Goal: Task Accomplishment & Management: Manage account settings

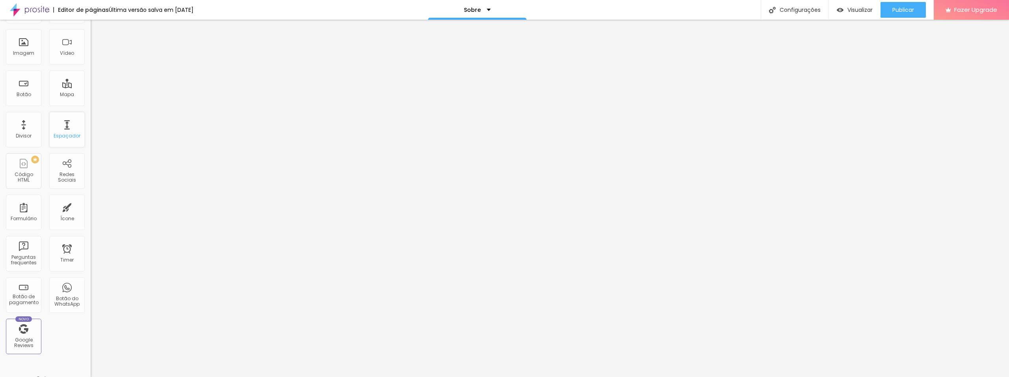
scroll to position [24, 0]
click at [65, 215] on div "Redes Sociais" at bounding box center [66, 211] width 31 height 11
click at [56, 203] on div "Redes Sociais" at bounding box center [66, 205] width 35 height 35
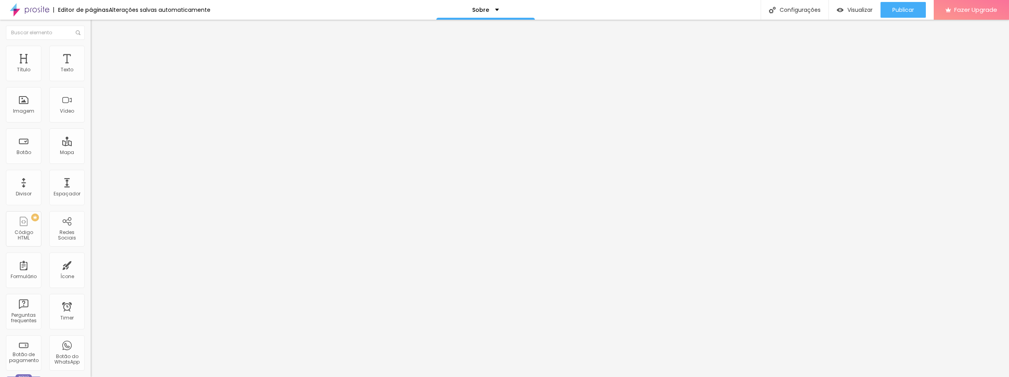
click at [91, 75] on div "TikTok" at bounding box center [136, 77] width 91 height 5
click at [91, 99] on div "TikTok" at bounding box center [136, 91] width 91 height 14
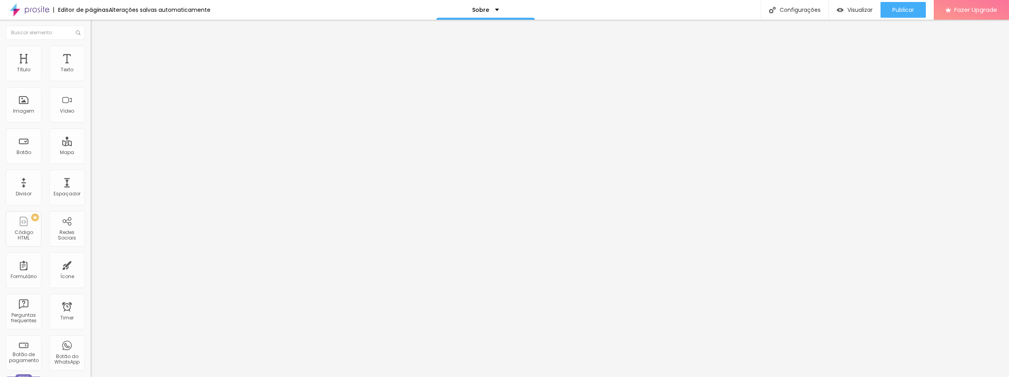
scroll to position [106, 0]
paste input "[URL][DOMAIN_NAME]"
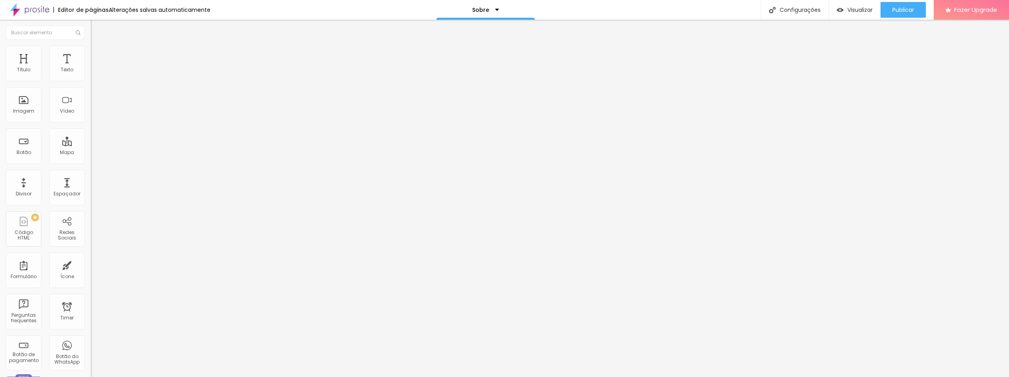
drag, startPoint x: 77, startPoint y: 162, endPoint x: 0, endPoint y: 163, distance: 77.3
paste input "text"
type input "[URL][DOMAIN_NAME]"
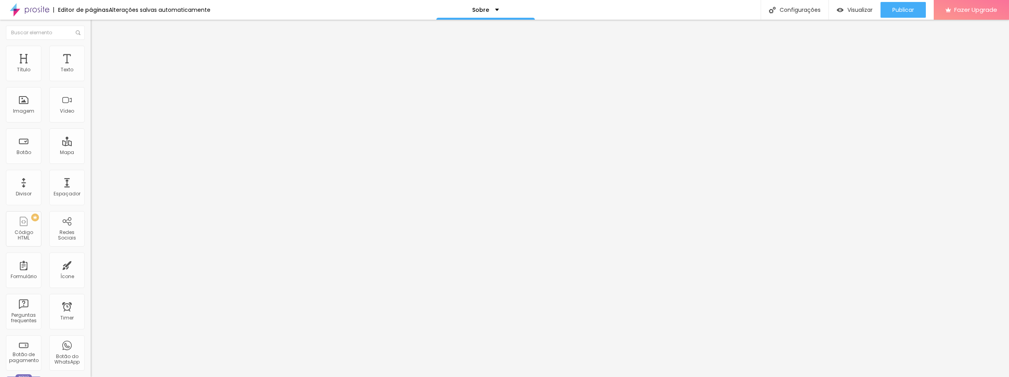
scroll to position [0, 0]
drag, startPoint x: 43, startPoint y: 143, endPoint x: 0, endPoint y: 155, distance: 44.7
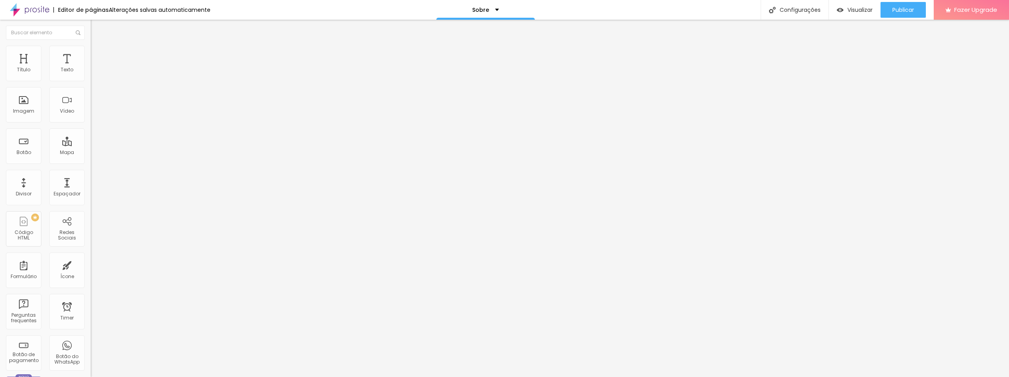
paste input "[DOMAIN_NAME][URL]"
type input "https://www.instagram.com/josejrdesigner/"
click at [91, 159] on div "WhatsApp" at bounding box center [136, 161] width 91 height 5
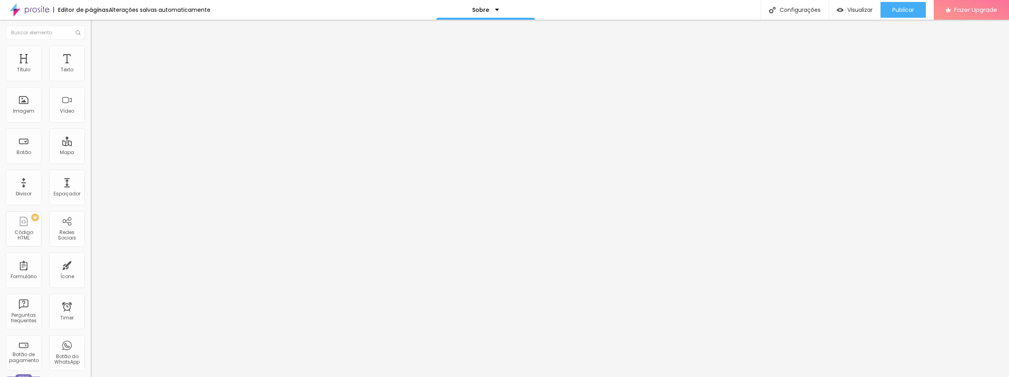
click at [91, 268] on input "text" at bounding box center [138, 272] width 95 height 8
paste input "w.app/jottadesignphoto Seguido(a) por brenobelloube, well"
type input "w.app/jottadesignphoto Seguido(a) por brenobelloube, well"
drag, startPoint x: 78, startPoint y: 128, endPoint x: 0, endPoint y: 131, distance: 78.5
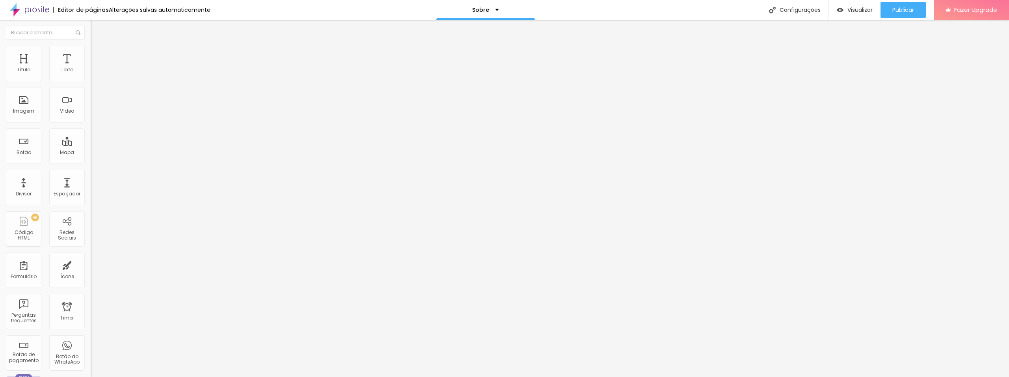
paste input "w.app/jottadesignphoto"
type input "w.app/jottadesignphoto"
click at [91, 246] on div "Editar Redes Sociais Conteúdo Estilo Avançado WhatsApp Rede social WhatsApp End…" at bounding box center [136, 199] width 91 height 358
click at [91, 50] on img at bounding box center [94, 49] width 7 height 7
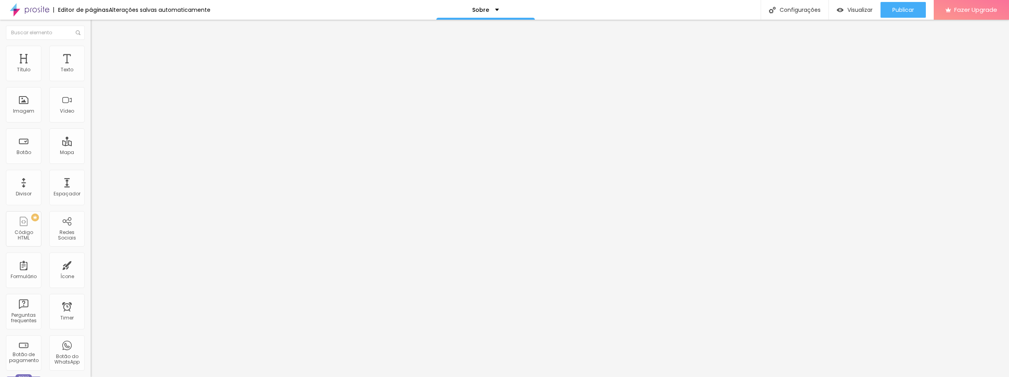
type input "23"
type input "24"
type input "25"
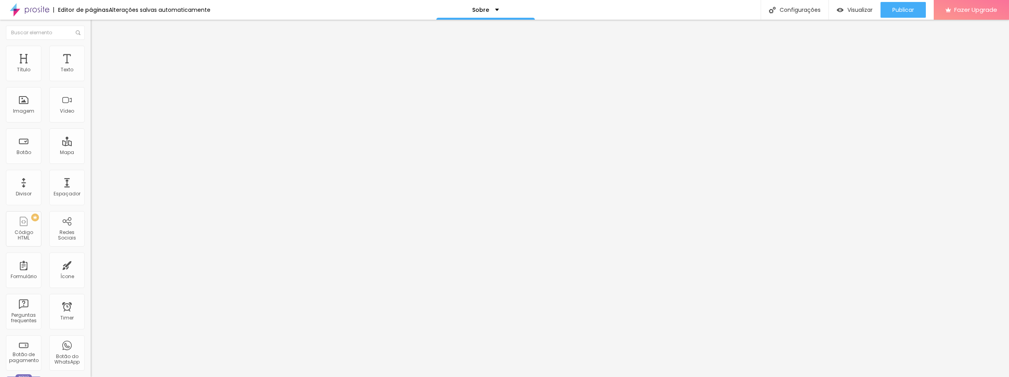
type input "25"
type input "26"
type input "27"
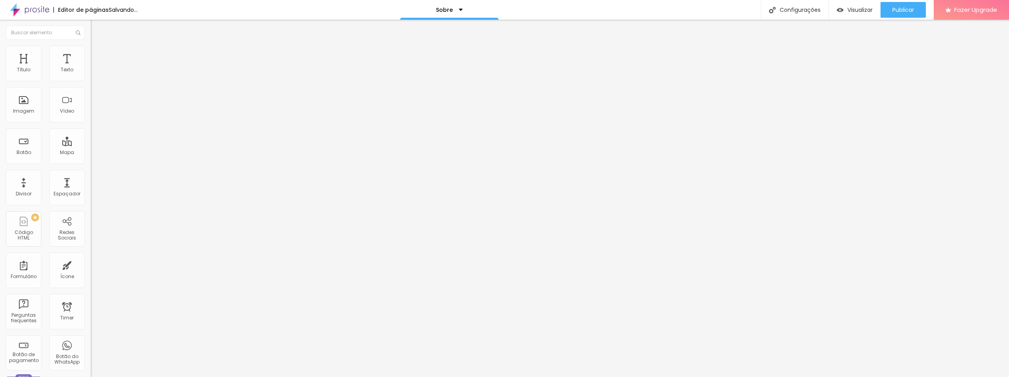
type input "26"
type input "25"
type input "24"
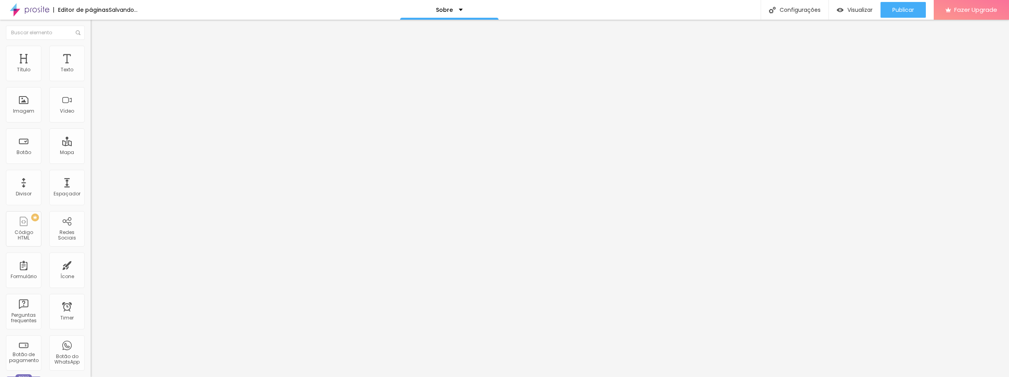
type input "24"
type input "23"
type input "22"
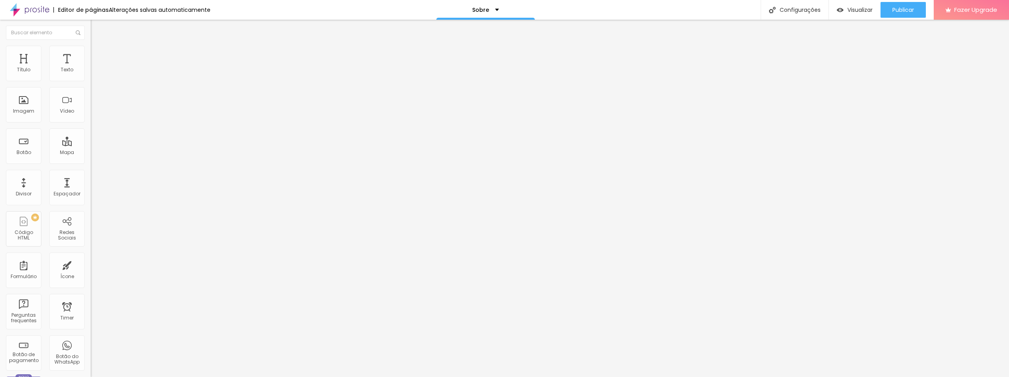
type input "21"
type input "20"
type input "19"
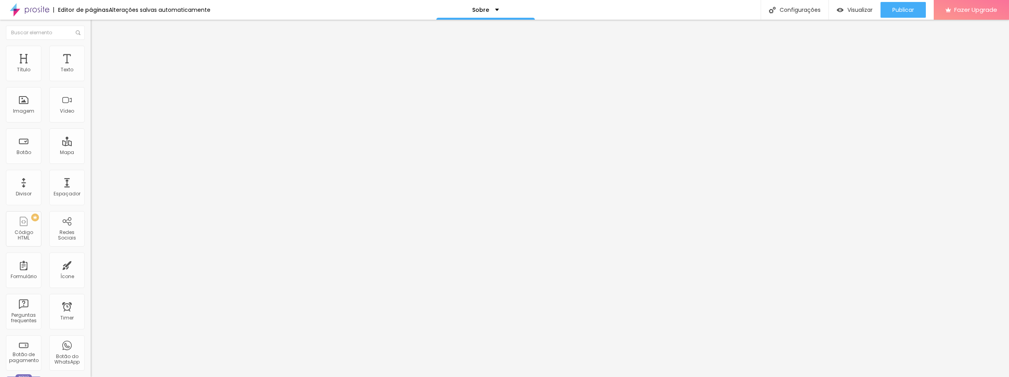
type input "19"
type input "18"
type input "17"
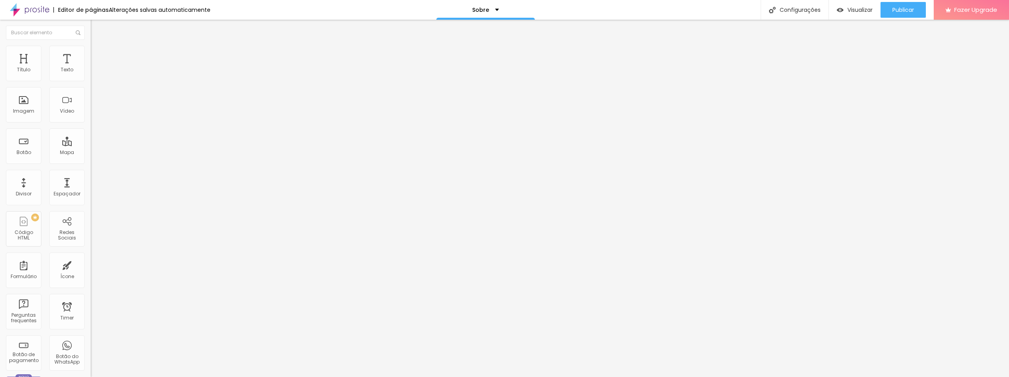
type input "16"
type input "15"
type input "14"
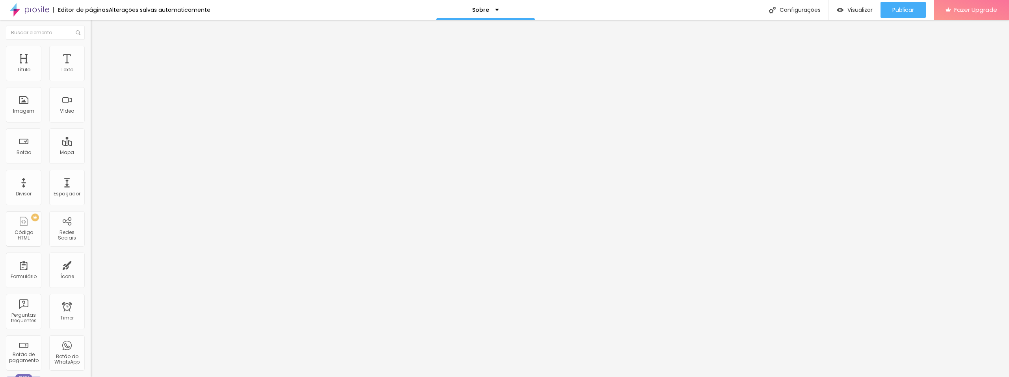
type input "14"
type input "15"
type input "16"
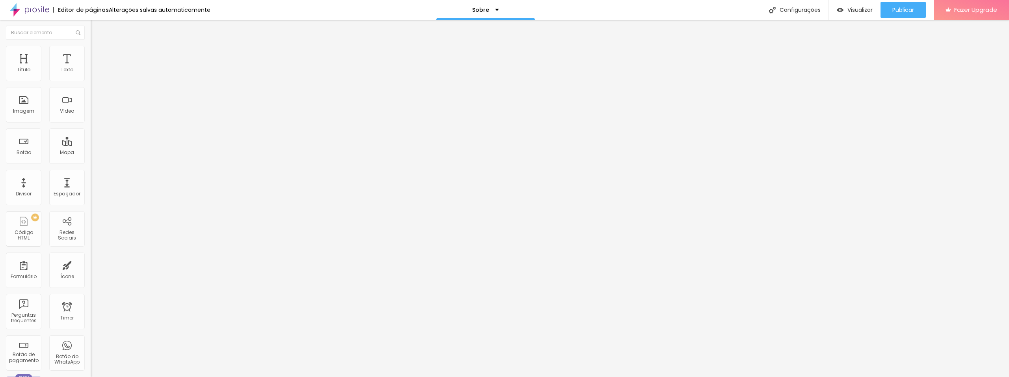
type input "17"
type input "18"
type input "19"
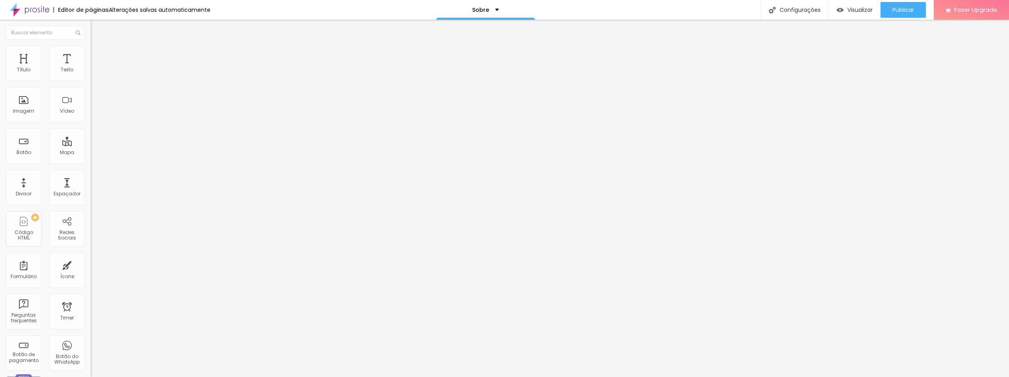
type input "19"
type input "20"
type input "21"
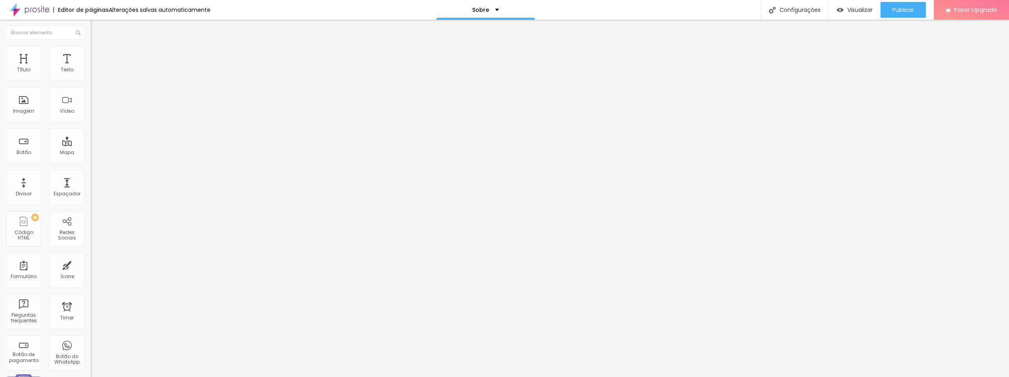
type input "22"
type input "23"
type input "24"
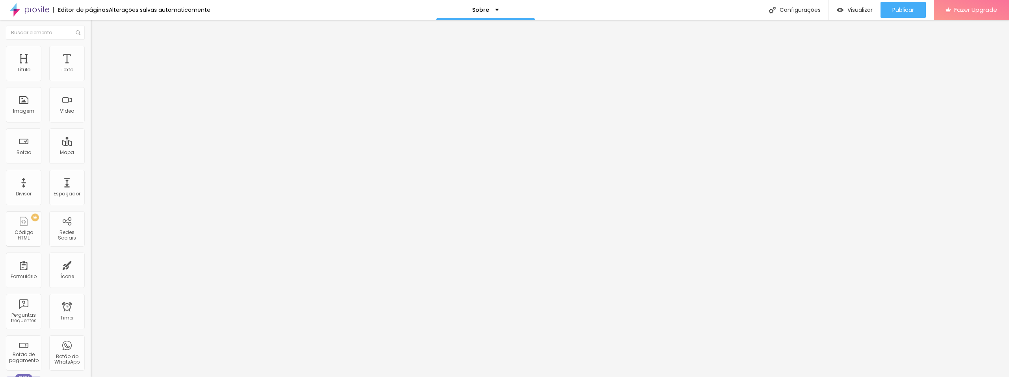
type input "24"
type input "25"
type input "26"
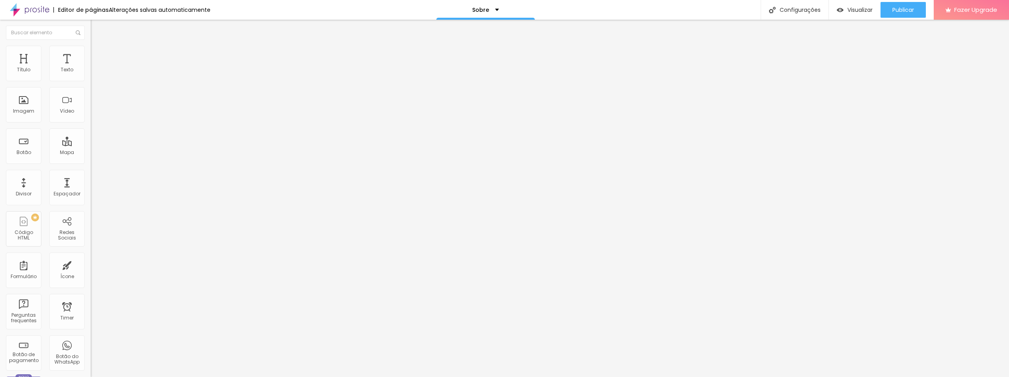
type input "25"
drag, startPoint x: 32, startPoint y: 85, endPoint x: 40, endPoint y: 89, distance: 9.5
type input "25"
click at [91, 81] on input "range" at bounding box center [116, 78] width 51 height 6
type input "11"
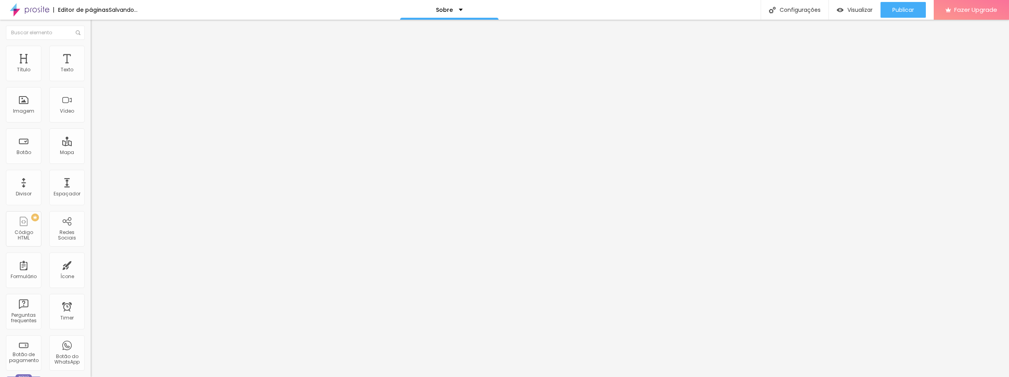
type input "11"
type input "12"
type input "13"
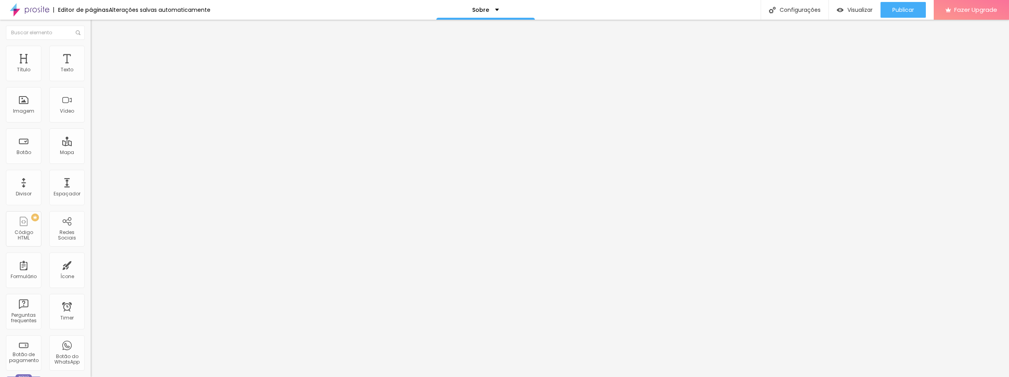
type input "14"
type input "15"
type input "16"
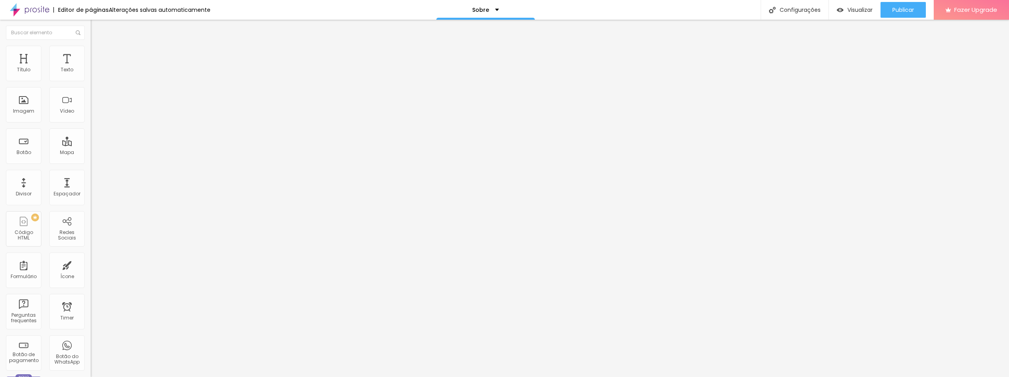
type input "16"
type input "17"
type input "18"
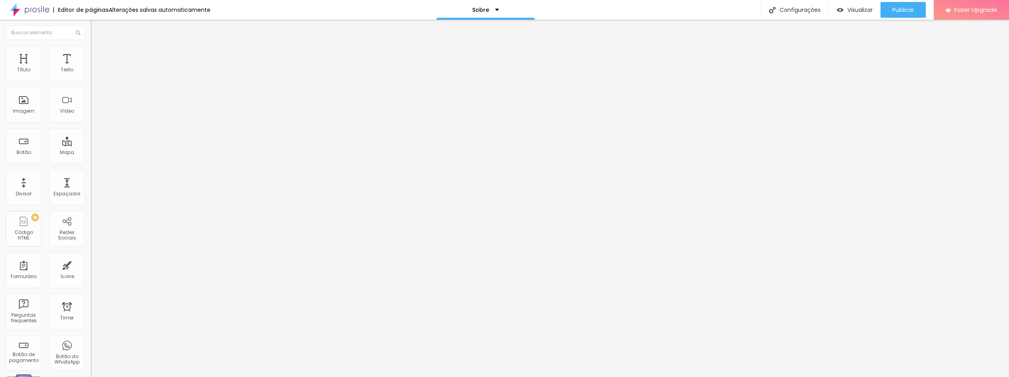
type input "19"
type input "20"
type input "21"
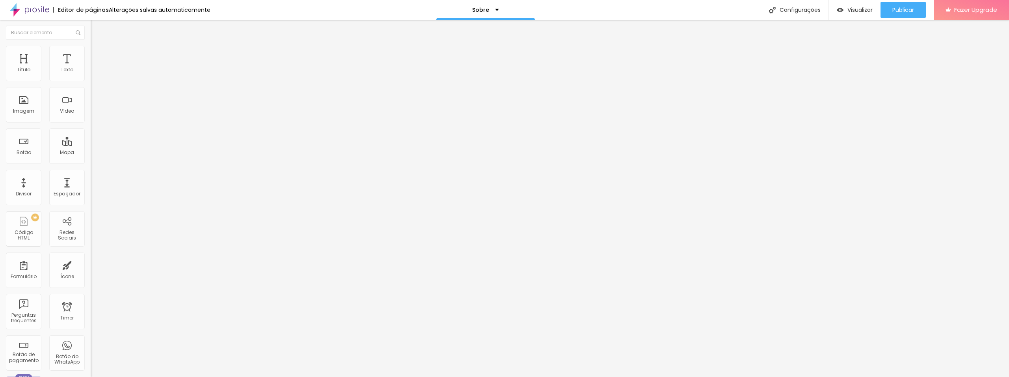
type input "21"
type input "22"
type input "21"
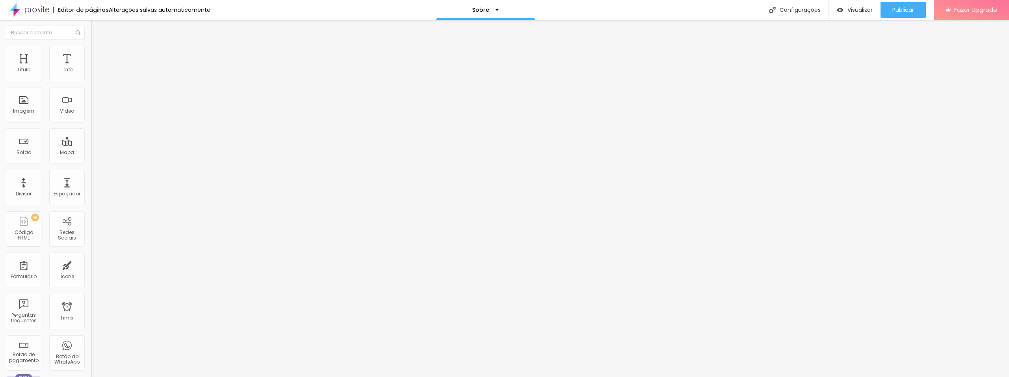
type input "20"
type input "19"
type input "18"
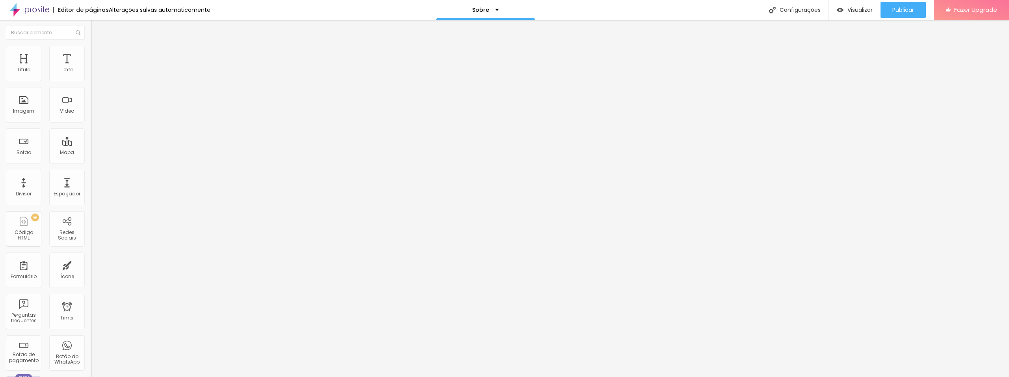
type input "18"
type input "17"
type input "16"
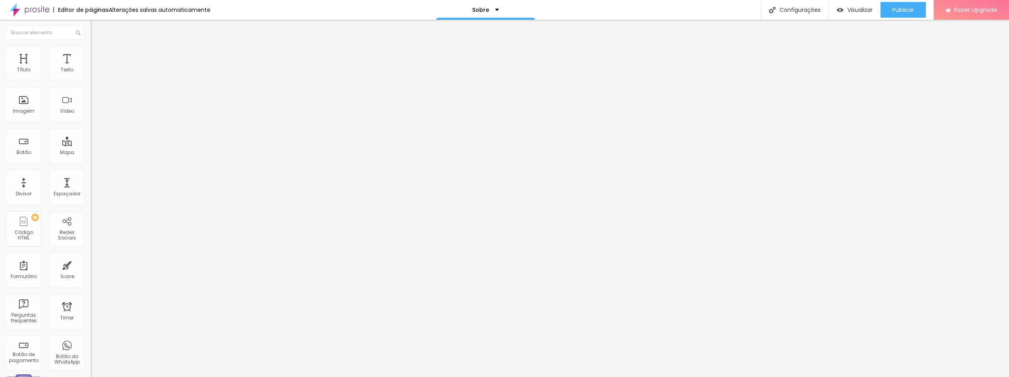
type input "15"
type input "14"
type input "13"
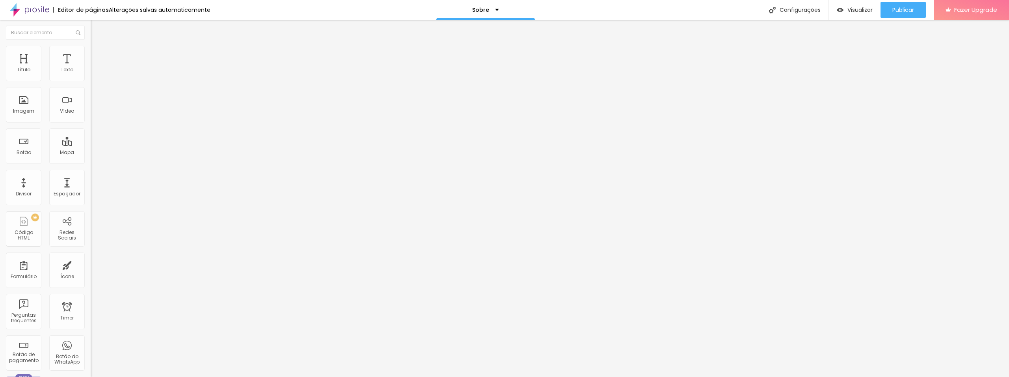
type input "13"
type input "12"
type input "11"
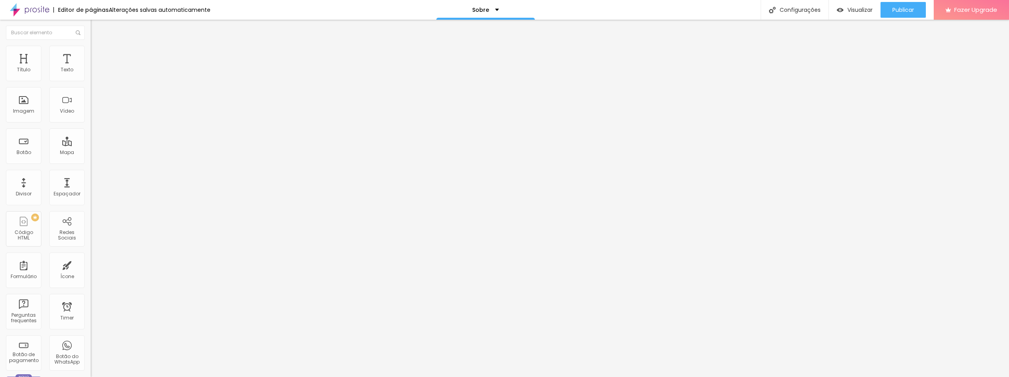
type input "10"
type input "9"
type input "8"
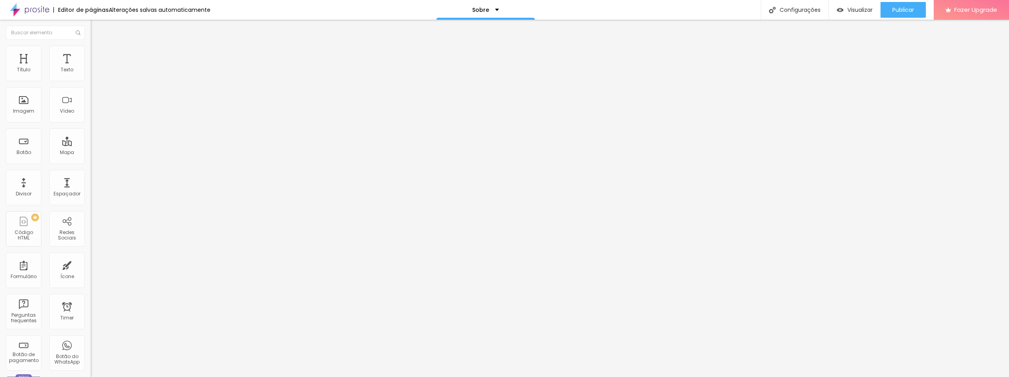
type input "8"
type input "7"
type input "6"
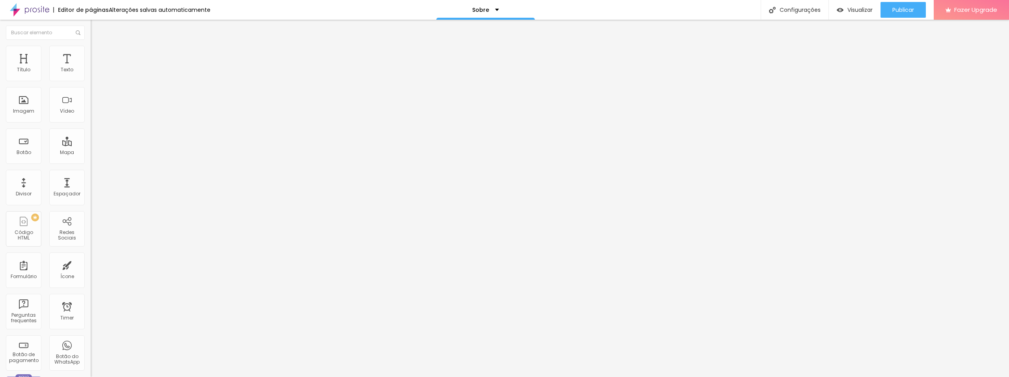
type input "5"
drag, startPoint x: 29, startPoint y: 108, endPoint x: 0, endPoint y: 108, distance: 28.8
type input "5"
click at [91, 101] on input "range" at bounding box center [116, 98] width 51 height 6
type input "11"
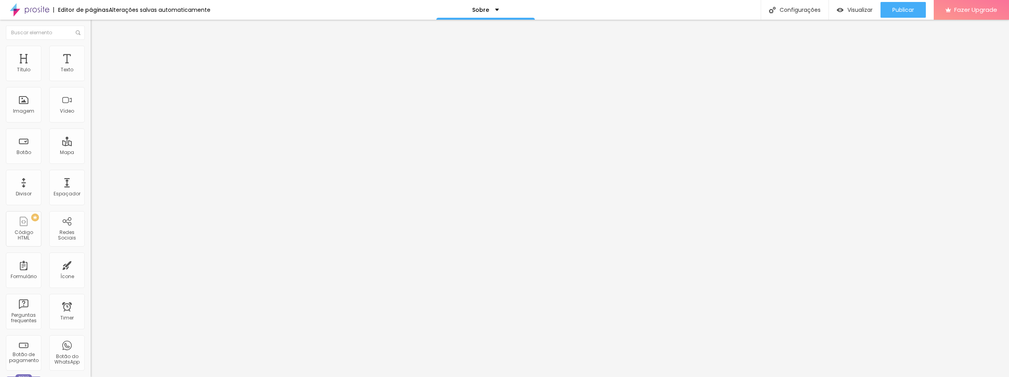
type input "11"
type input "12"
type input "13"
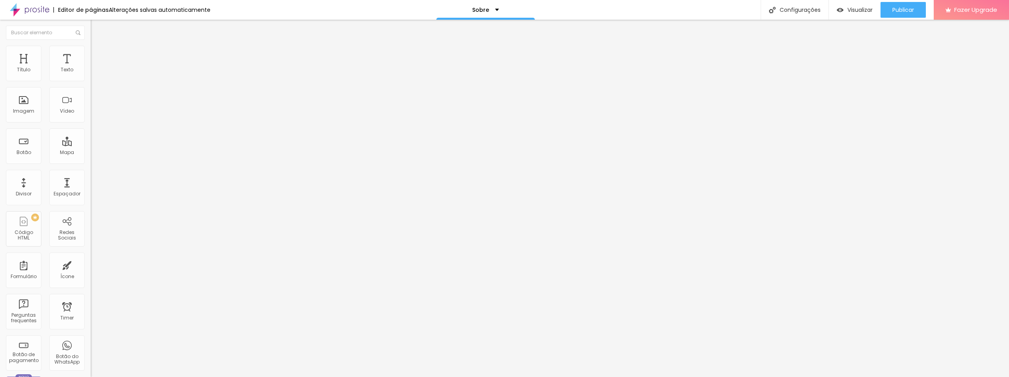
type input "14"
type input "15"
type input "16"
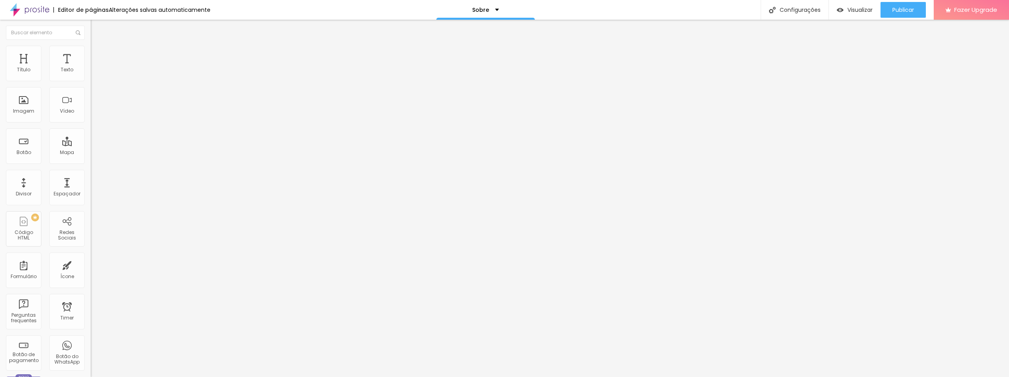
type input "16"
type input "17"
type input "18"
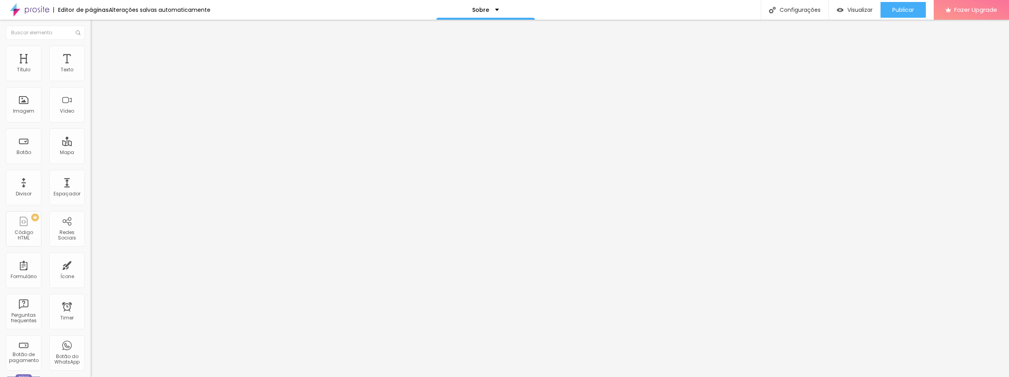
type input "19"
type input "20"
type input "21"
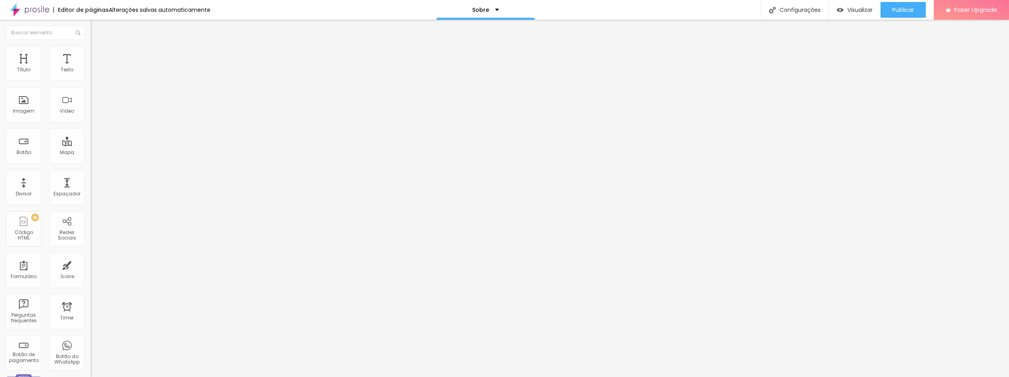
type input "21"
type input "26"
type input "29"
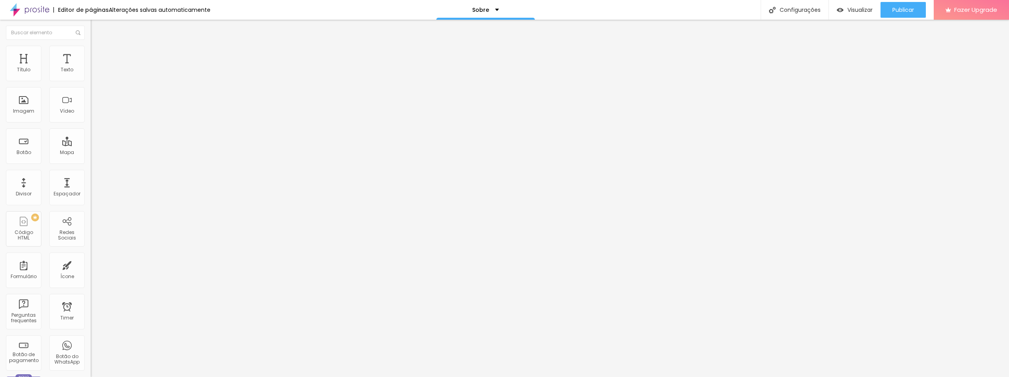
type input "30"
drag, startPoint x: 32, startPoint y: 129, endPoint x: 124, endPoint y: 130, distance: 91.5
type input "30"
click at [124, 121] on input "range" at bounding box center [116, 118] width 51 height 6
click at [98, 56] on span "Avançado" at bounding box center [111, 59] width 26 height 7
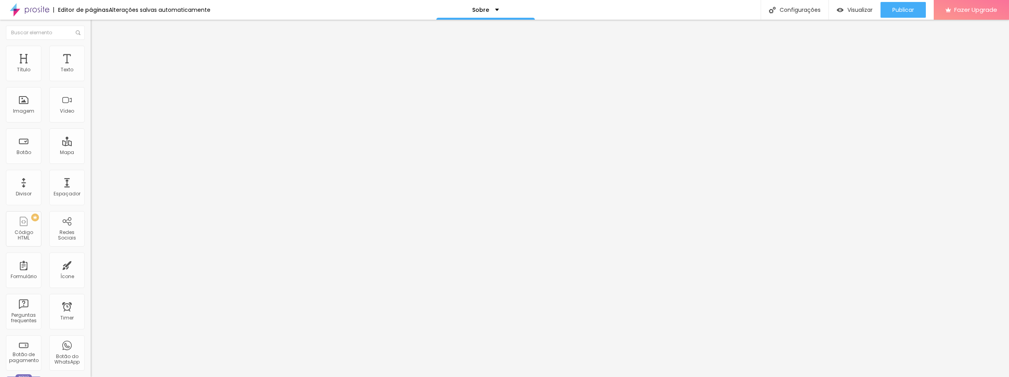
type input "7"
type input "8"
type input "10"
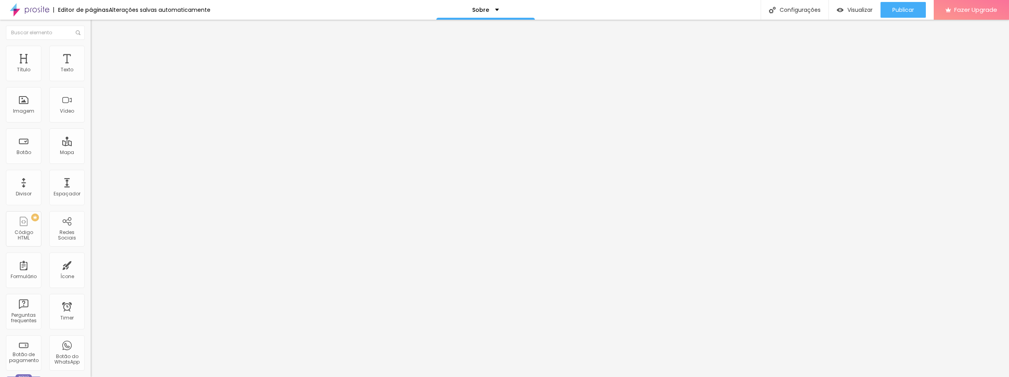
type input "10"
type input "12"
type input "24"
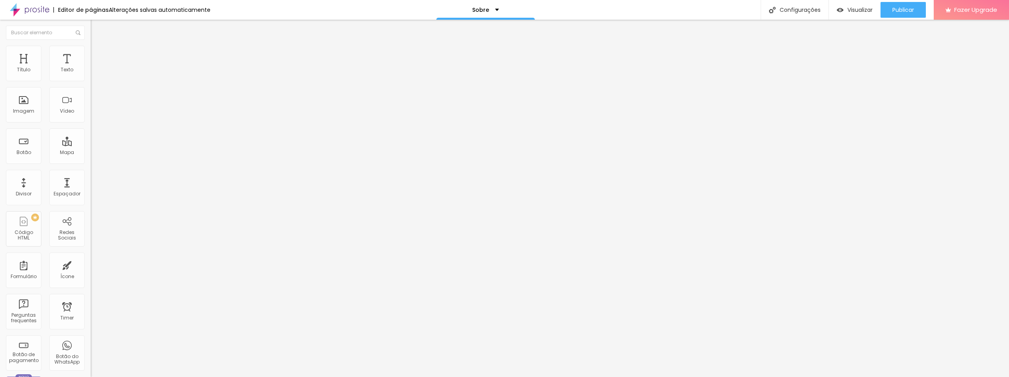
type input "29"
type input "36"
type input "39"
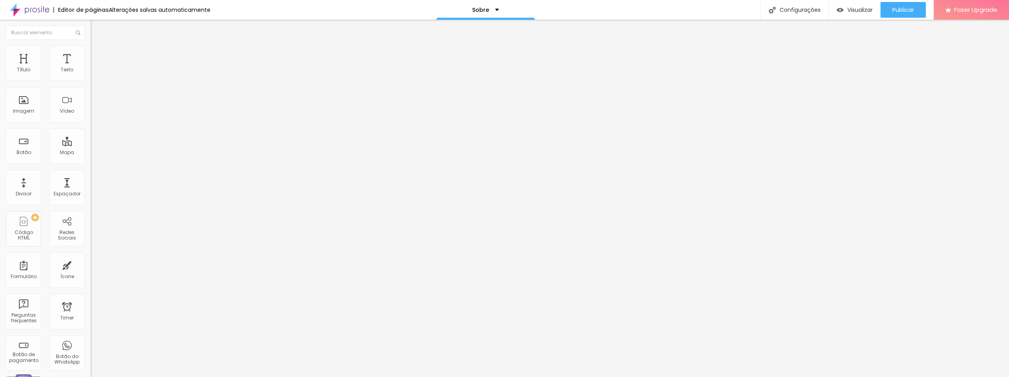
type input "39"
type input "42"
type input "44"
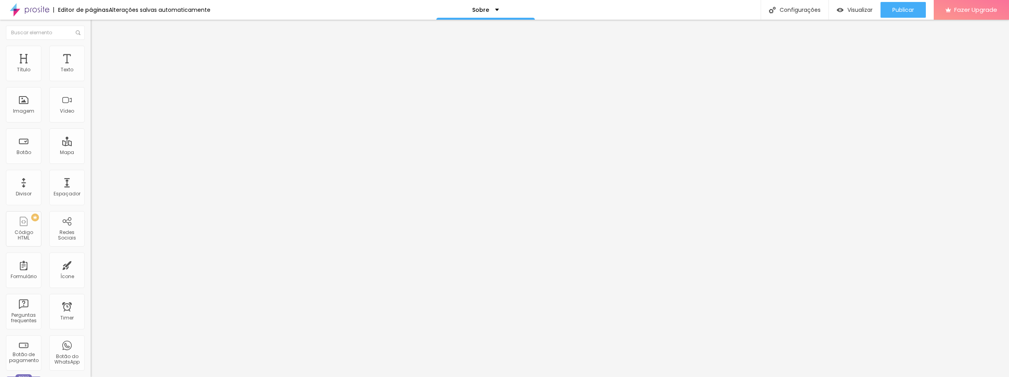
type input "47"
type input "49"
type input "53"
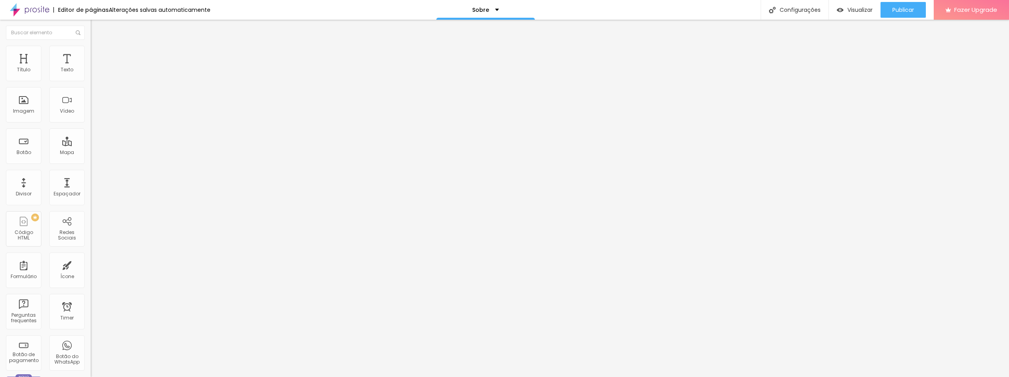
type input "53"
type input "57"
type input "59"
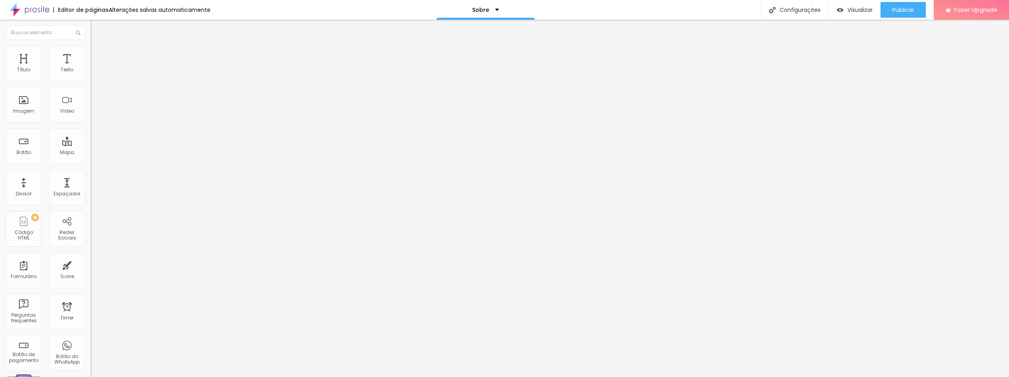
type input "60"
type input "61"
type input "62"
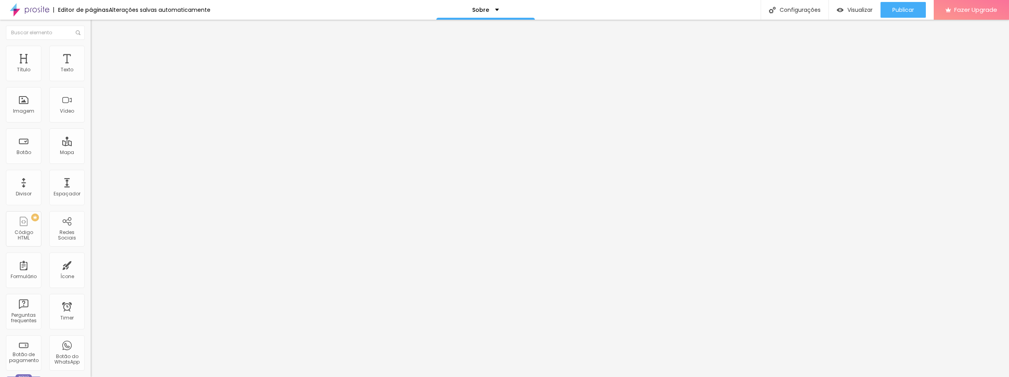
type input "62"
type input "63"
type input "64"
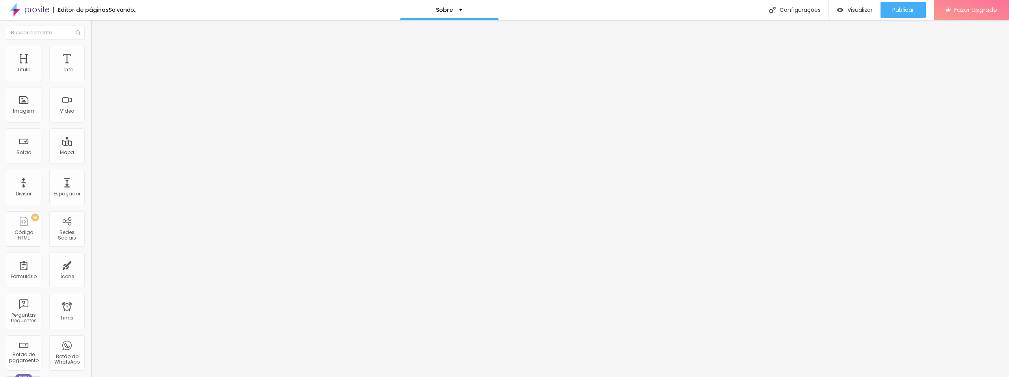
type input "66"
type input "67"
type input "68"
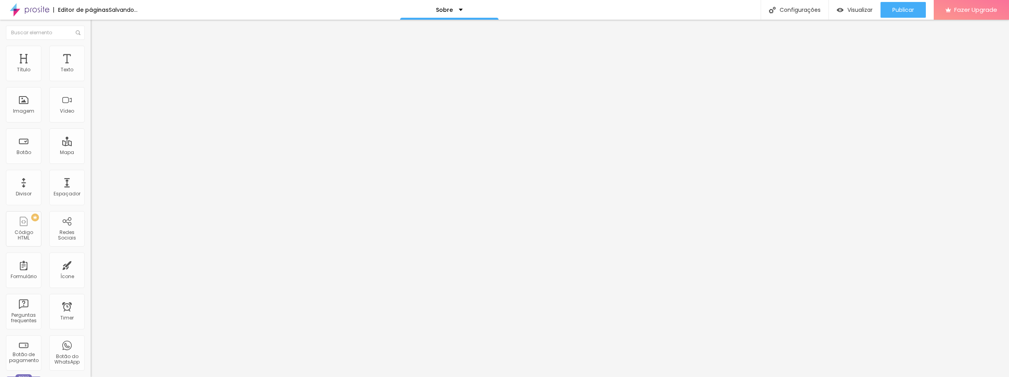
type input "68"
type input "70"
drag, startPoint x: 21, startPoint y: 77, endPoint x: 47, endPoint y: 82, distance: 26.6
click at [91, 153] on input "range" at bounding box center [116, 156] width 51 height 6
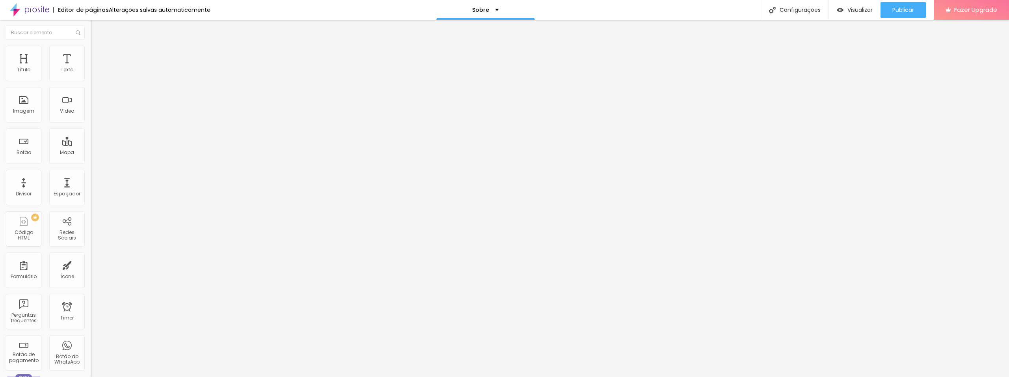
click at [91, 265] on input "range" at bounding box center [116, 268] width 51 height 6
click at [91, 45] on img at bounding box center [94, 41] width 7 height 7
click at [91, 34] on button "Editar Redes Sociais" at bounding box center [136, 29] width 91 height 18
click at [60, 276] on div "Ícone" at bounding box center [67, 277] width 14 height 6
click at [60, 279] on div "Ícone" at bounding box center [67, 277] width 14 height 6
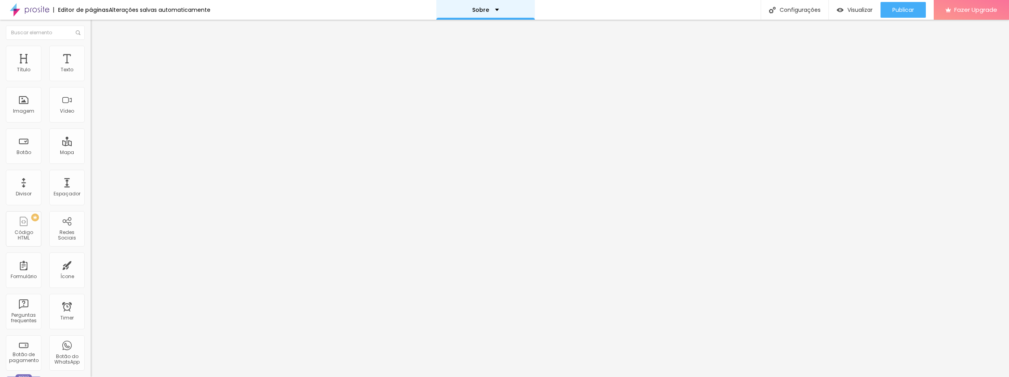
click at [479, 11] on p "Sobre" at bounding box center [480, 10] width 17 height 6
click at [451, 34] on link "Contato" at bounding box center [442, 30] width 26 height 8
click at [91, 73] on div "Facebook" at bounding box center [136, 115] width 91 height 109
click at [91, 169] on div "Facebook" at bounding box center [136, 216] width 91 height 95
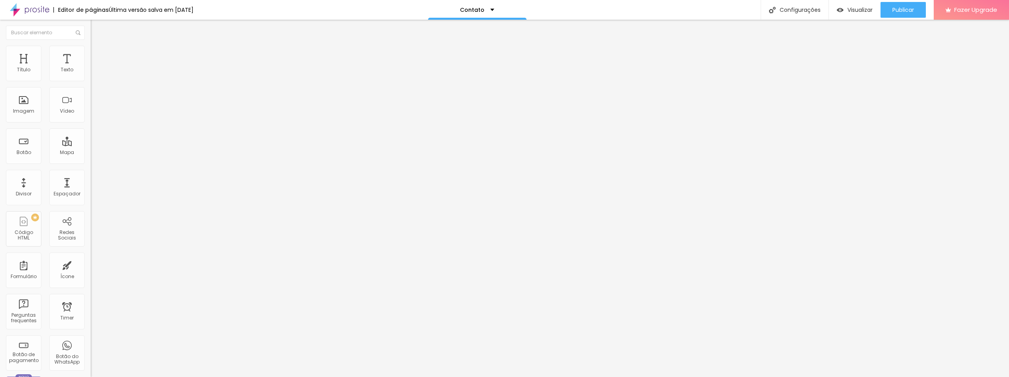
scroll to position [0, 0]
drag, startPoint x: 48, startPoint y: 125, endPoint x: 0, endPoint y: 151, distance: 54.7
paste input "[DOMAIN_NAME][URL]"
type input "[DOMAIN_NAME][URL]"
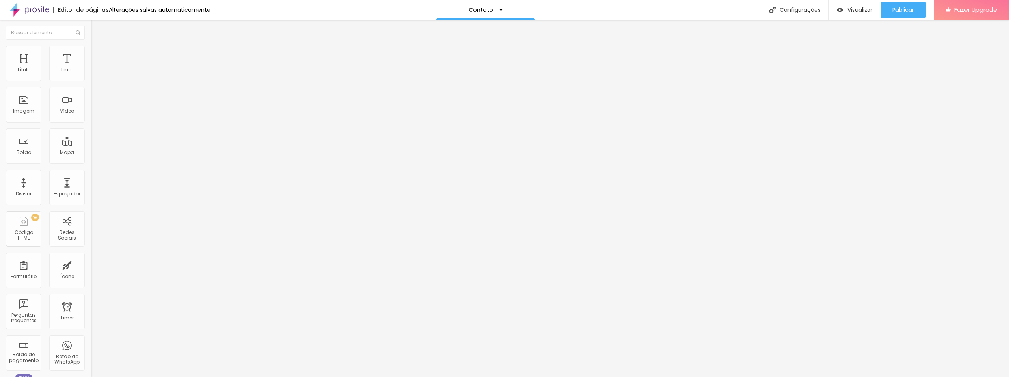
scroll to position [0, 0]
click at [91, 229] on div "Editar Redes Sociais Conteúdo Estilo Avançado WhatsApp Rede social WhatsApp End…" at bounding box center [136, 199] width 91 height 358
click at [91, 159] on div "WhatsApp" at bounding box center [136, 161] width 91 height 5
drag, startPoint x: 39, startPoint y: 143, endPoint x: 0, endPoint y: 150, distance: 39.6
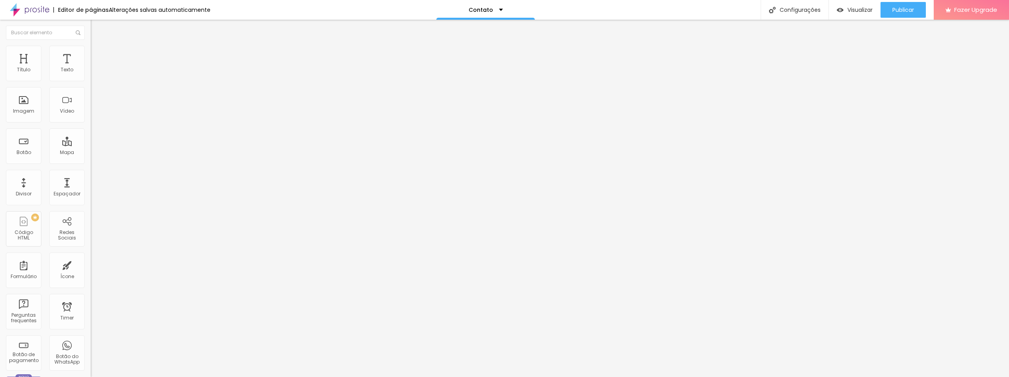
paste input "[DOMAIN_NAME][URL]"
type input "[URL][DOMAIN_NAME]"
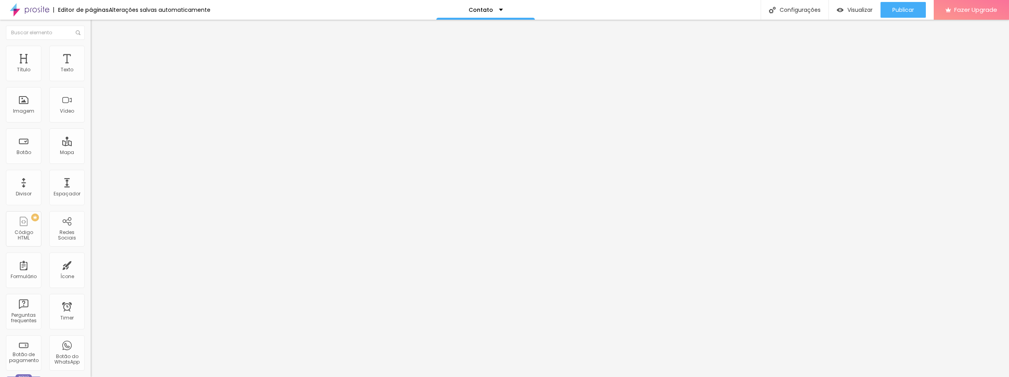
click at [91, 243] on div "Editar Redes Sociais Conteúdo Estilo Avançado WhatsApp Rede social WhatsApp End…" at bounding box center [136, 199] width 91 height 358
drag, startPoint x: 36, startPoint y: 95, endPoint x: 37, endPoint y: 103, distance: 8.3
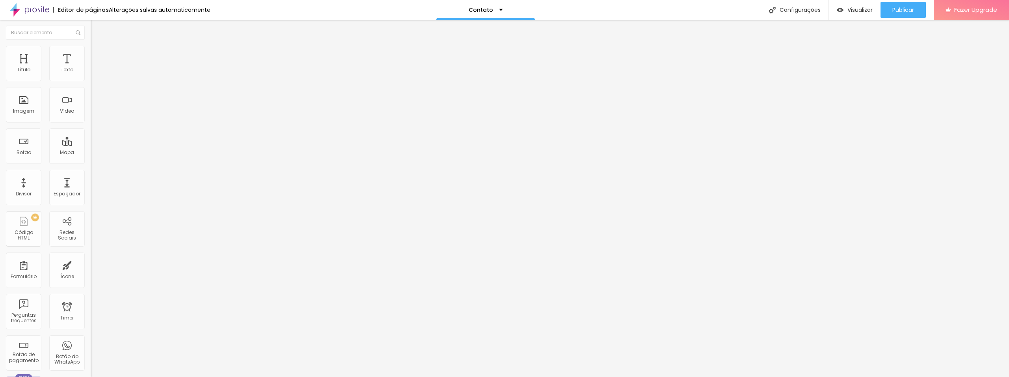
drag, startPoint x: 51, startPoint y: 156, endPoint x: 0, endPoint y: 156, distance: 51.2
paste input "www.linkedin.com/in/josejrdesigner/"
type input "https://www.linkedin.com/in/josejrdesigner/"
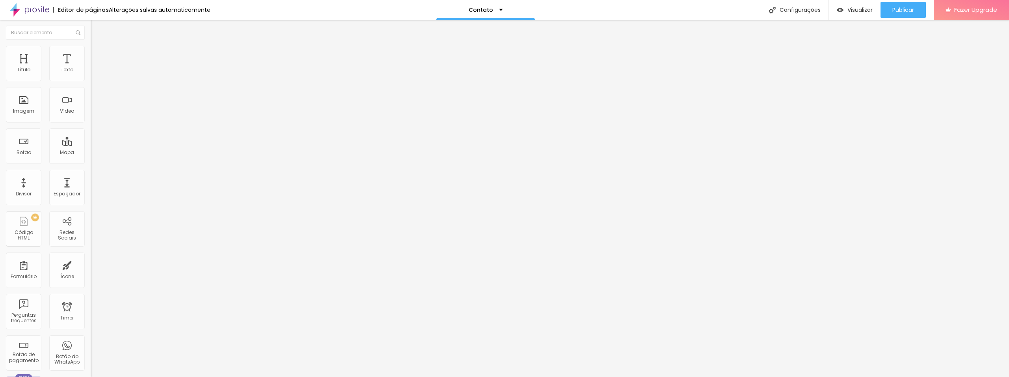
click at [91, 235] on div "Editar Redes Sociais Conteúdo Estilo Avançado WhatsApp Rede social WhatsApp End…" at bounding box center [136, 199] width 91 height 358
click at [98, 54] on span "Estilo" at bounding box center [104, 51] width 12 height 7
click at [91, 54] on img at bounding box center [94, 57] width 7 height 7
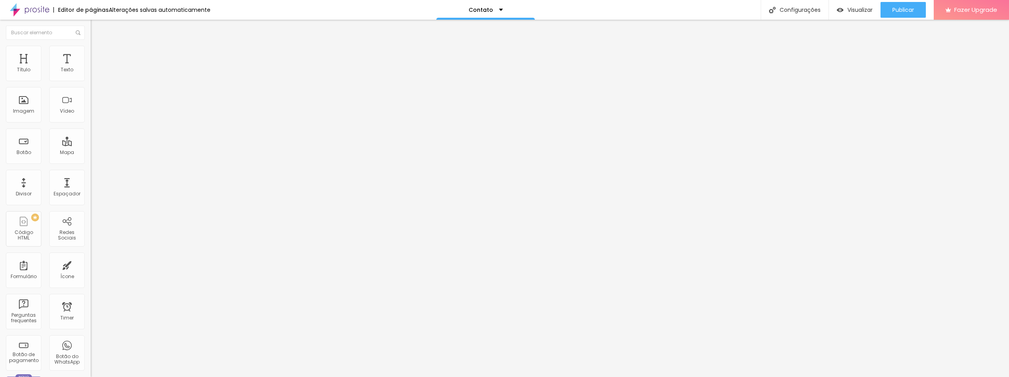
type input "8"
type input "9"
type input "10"
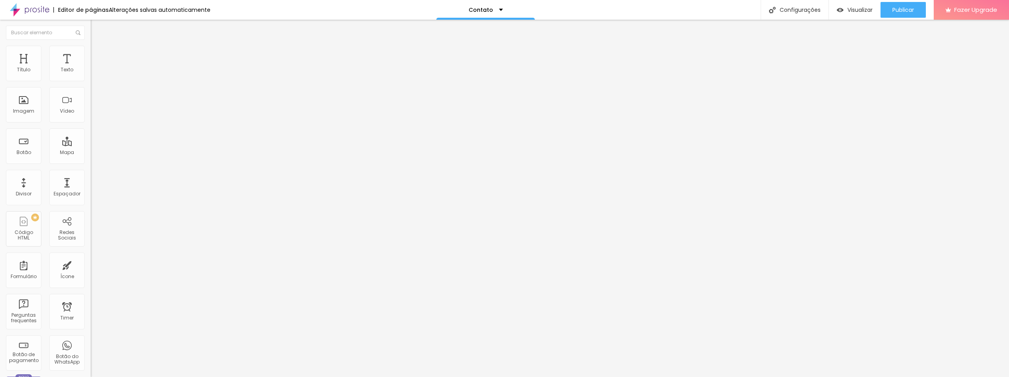
type input "10"
type input "11"
type input "14"
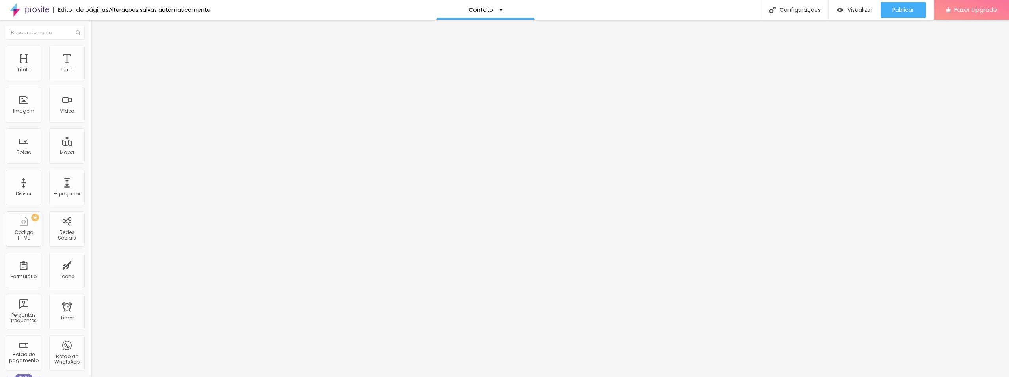
type input "16"
type input "28"
type input "45"
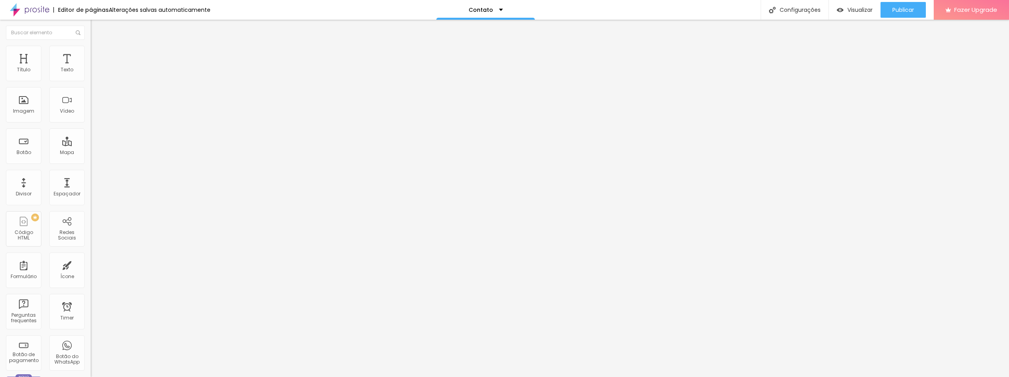
type input "45"
type input "50"
type input "56"
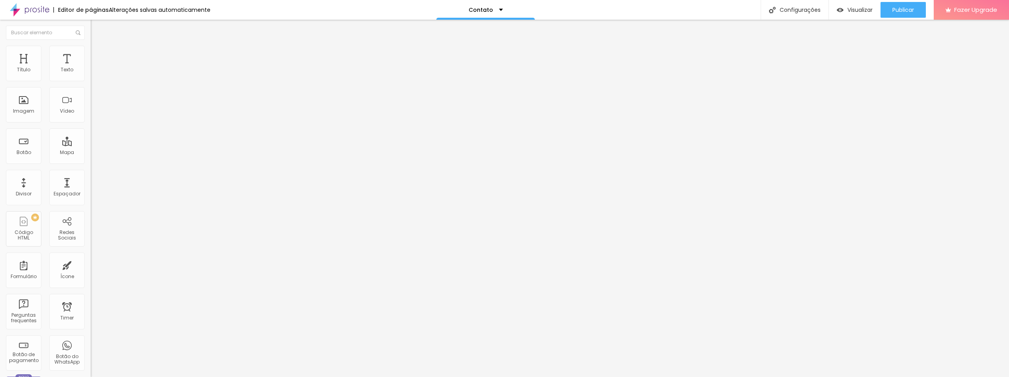
type input "60"
type input "64"
type input "67"
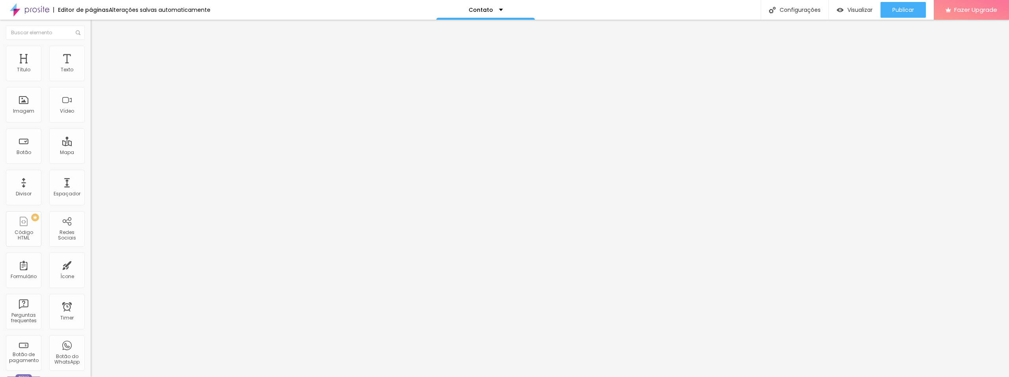
type input "67"
type input "66"
type input "63"
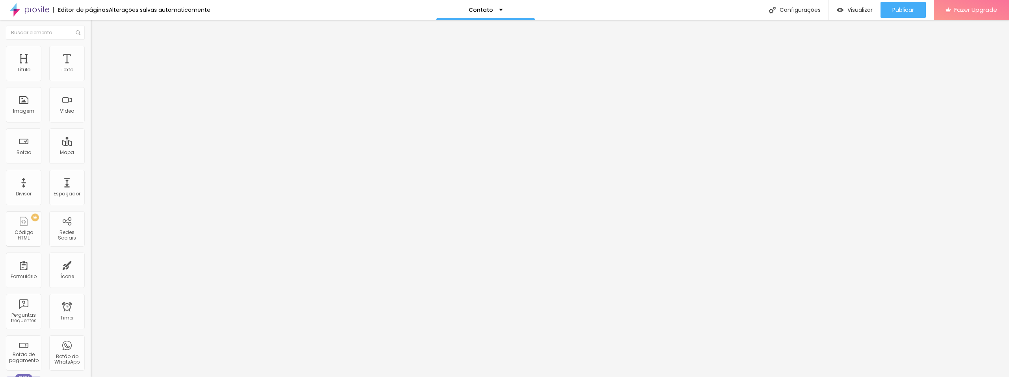
type input "59"
type input "54"
type input "49"
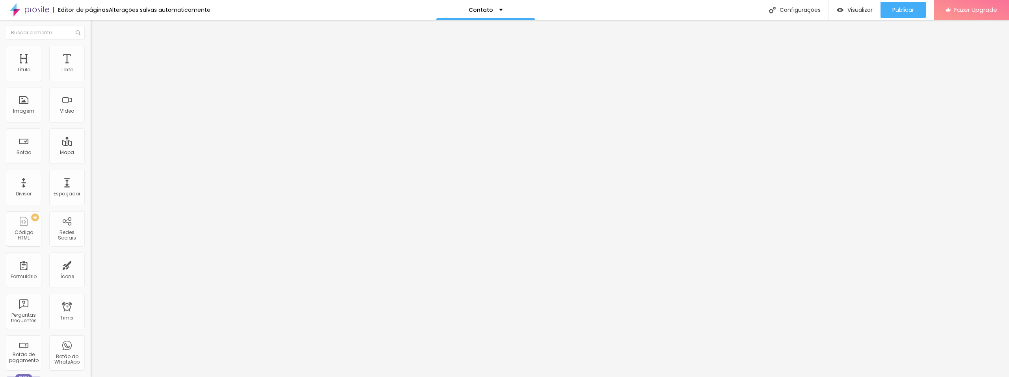
type input "49"
type input "44"
type input "38"
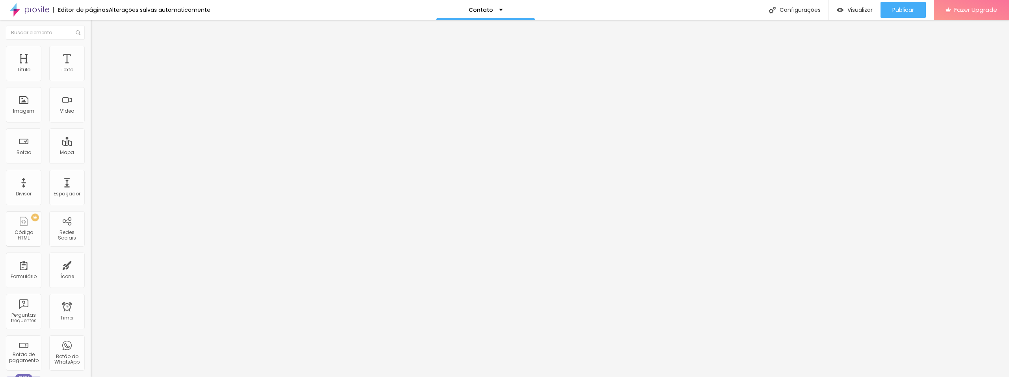
type input "34"
type input "30"
type input "27"
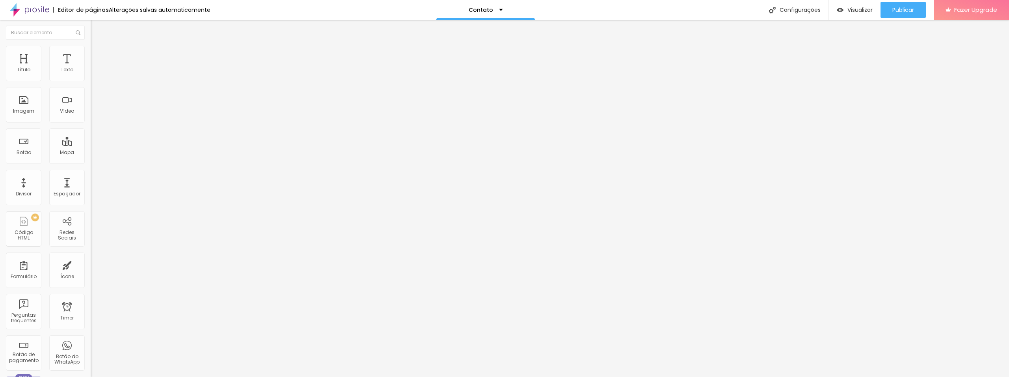
type input "27"
type input "25"
type input "24"
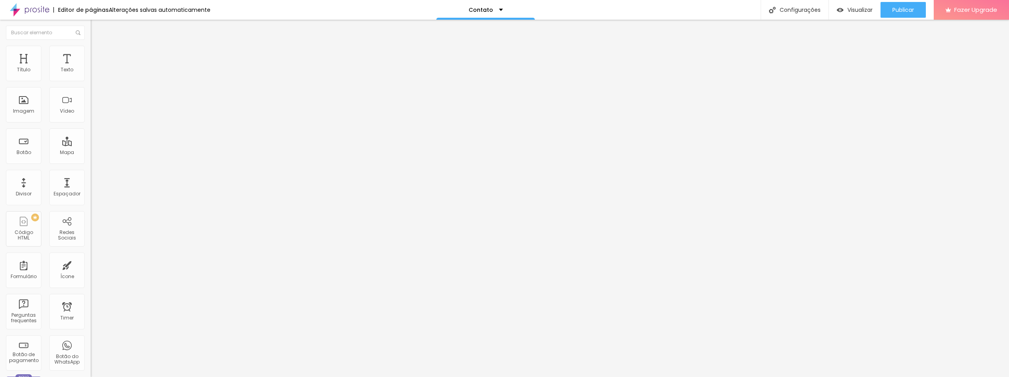
type input "25"
type input "26"
type input "28"
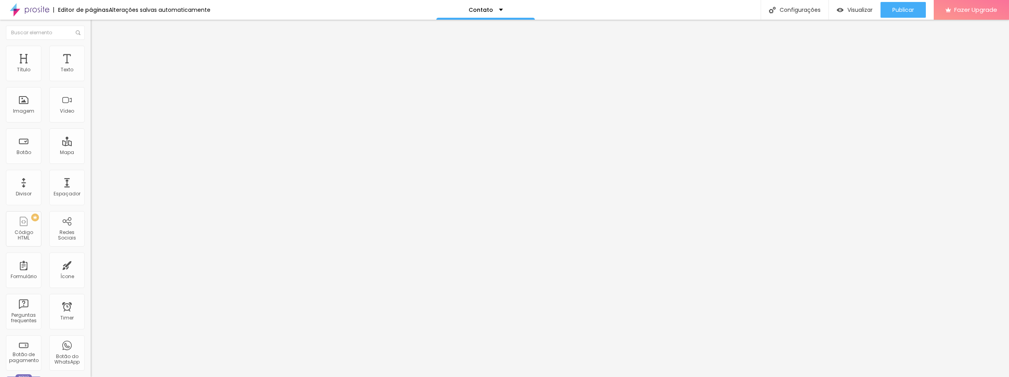
type input "28"
type input "29"
type input "30"
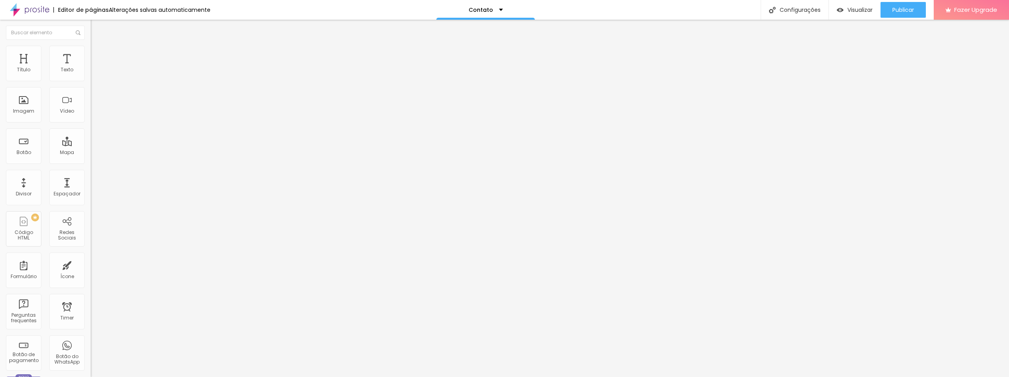
type input "31"
type input "32"
type input "33"
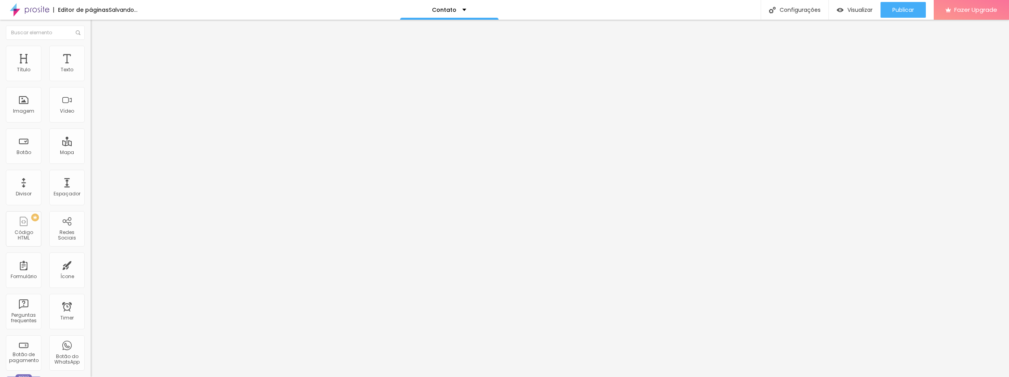
type input "33"
type input "35"
type input "36"
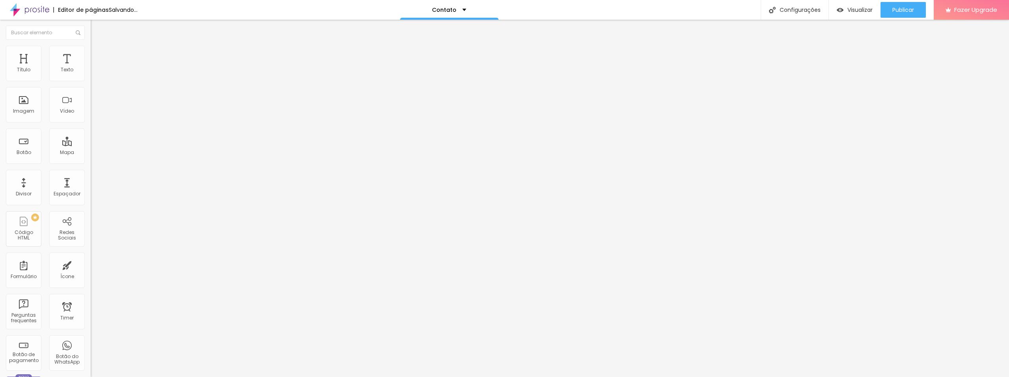
type input "37"
type input "42"
type input "45"
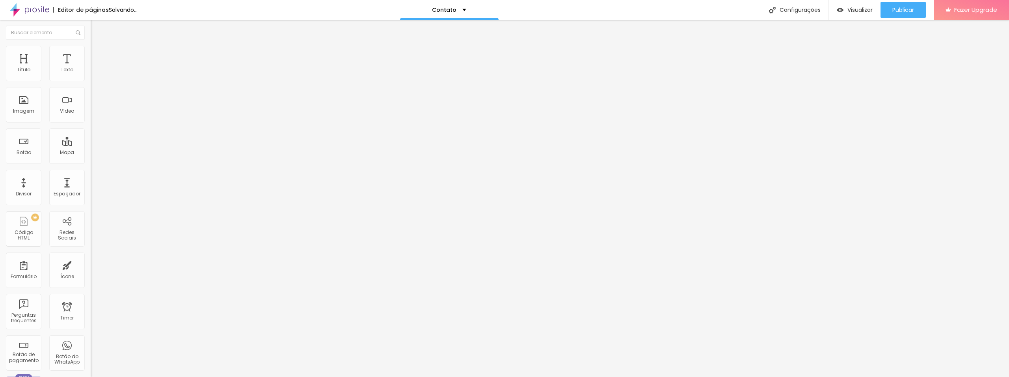
type input "45"
type input "46"
type input "48"
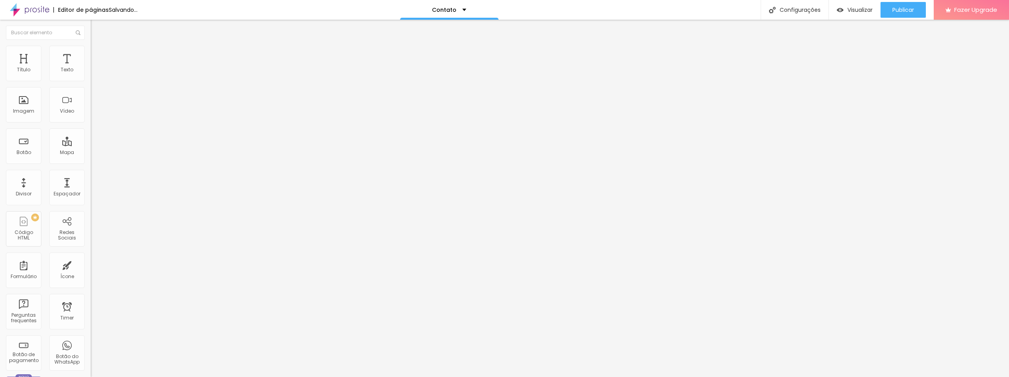
type input "49"
type input "50"
type input "51"
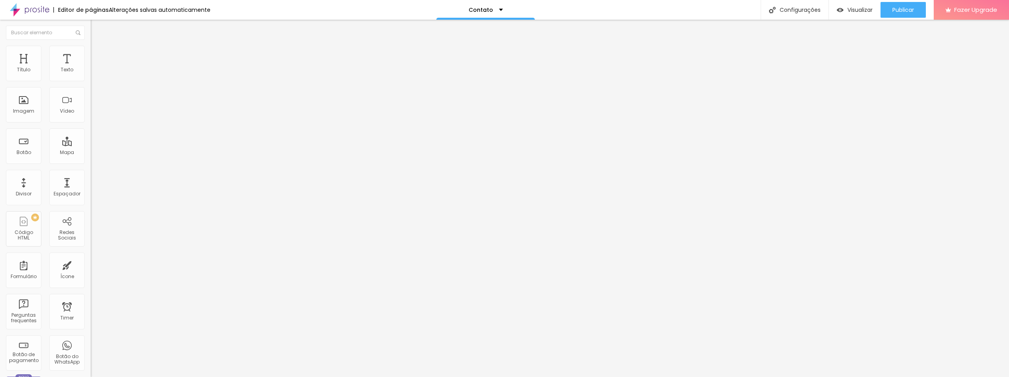
type input "51"
type input "53"
type input "54"
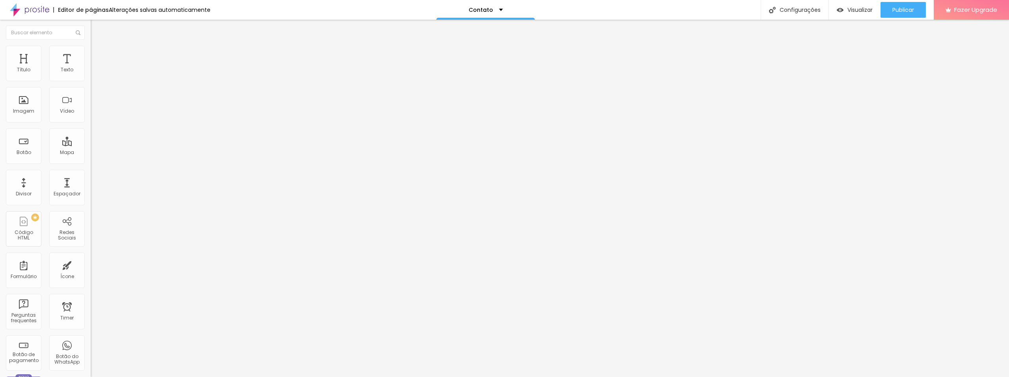
type input "53"
type input "52"
type input "50"
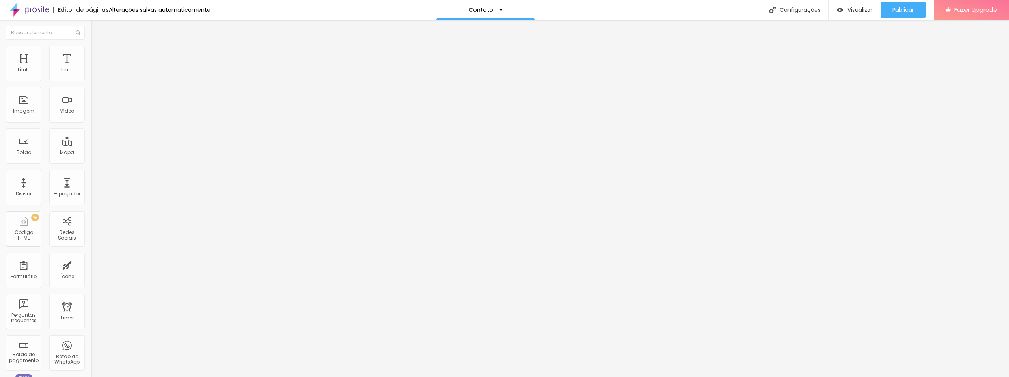
type input "50"
type input "49"
type input "48"
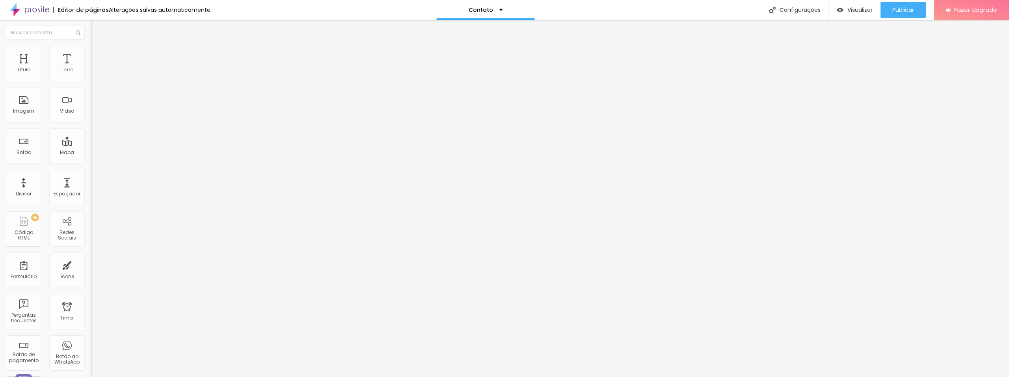
type input "47"
type input "46"
type input "45"
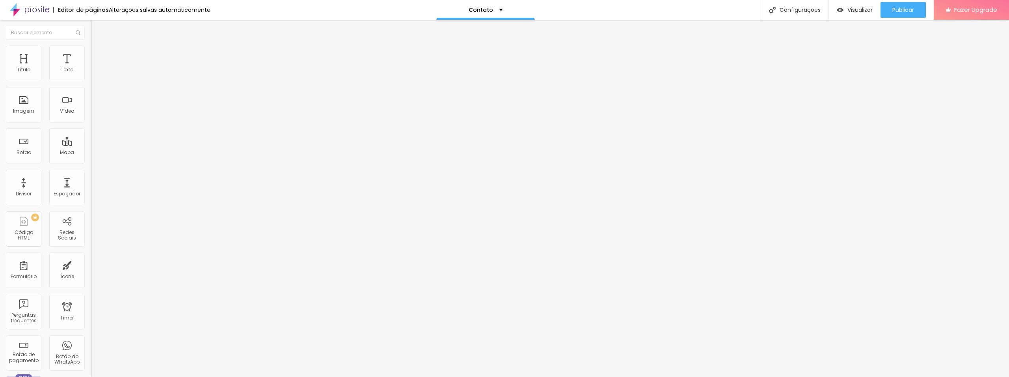
type input "45"
click at [91, 153] on input "range" at bounding box center [116, 156] width 51 height 6
click at [91, 50] on img at bounding box center [94, 49] width 7 height 7
type input "15"
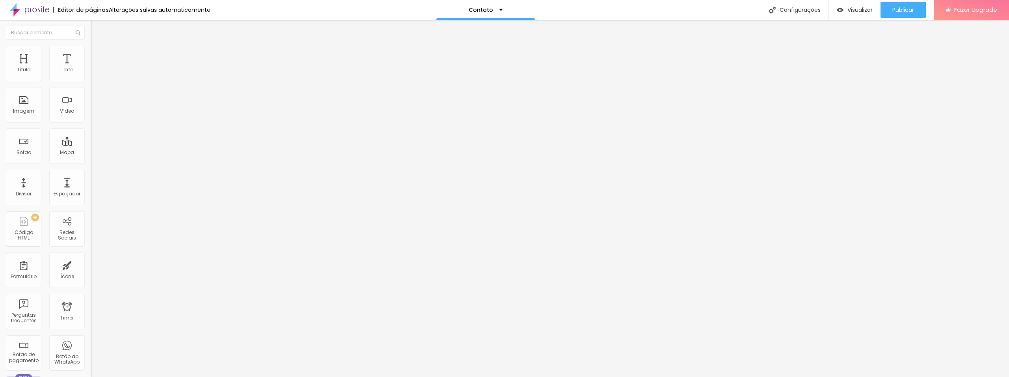
type input "15"
type input "16"
type input "17"
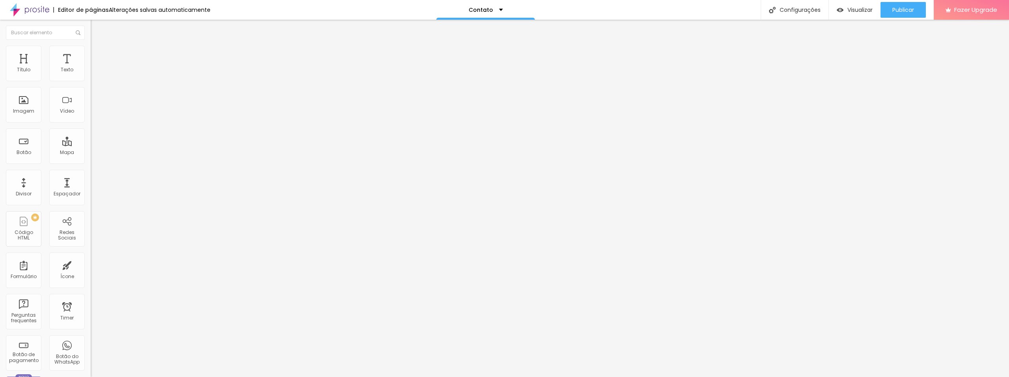
type input "18"
type input "19"
type input "20"
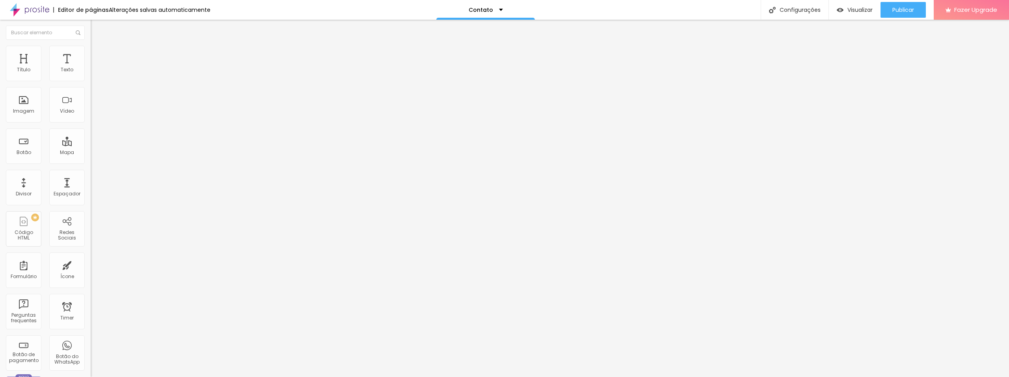
type input "20"
type input "21"
type input "22"
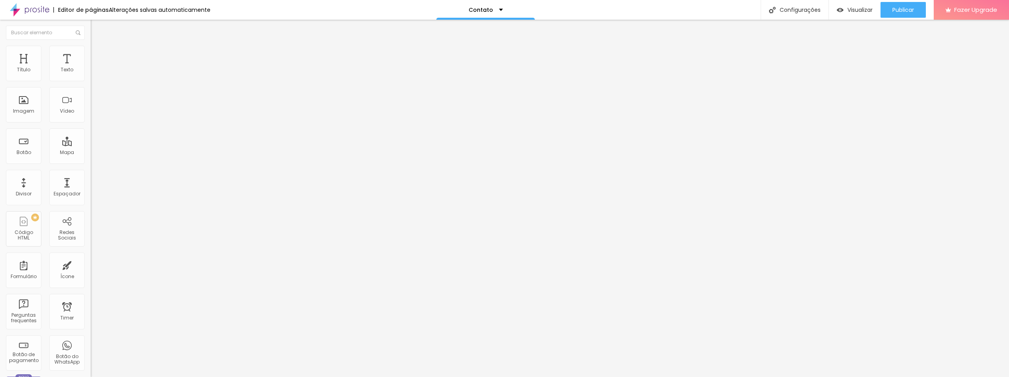
type input "23"
type input "24"
type input "25"
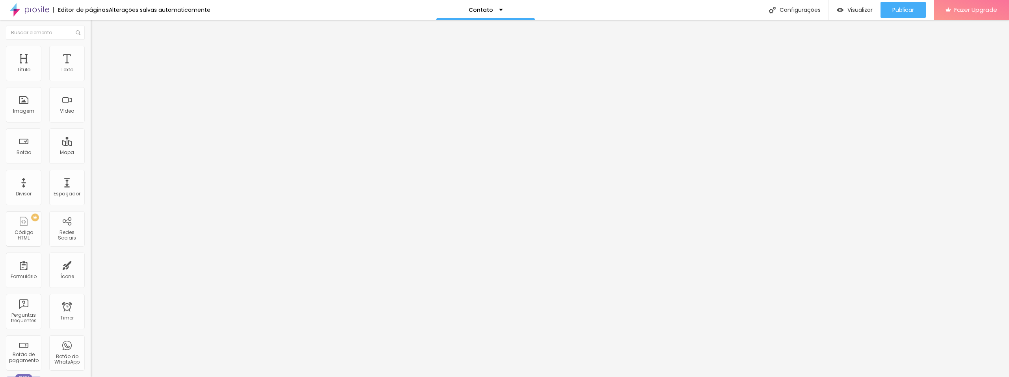
type input "25"
type input "26"
type input "27"
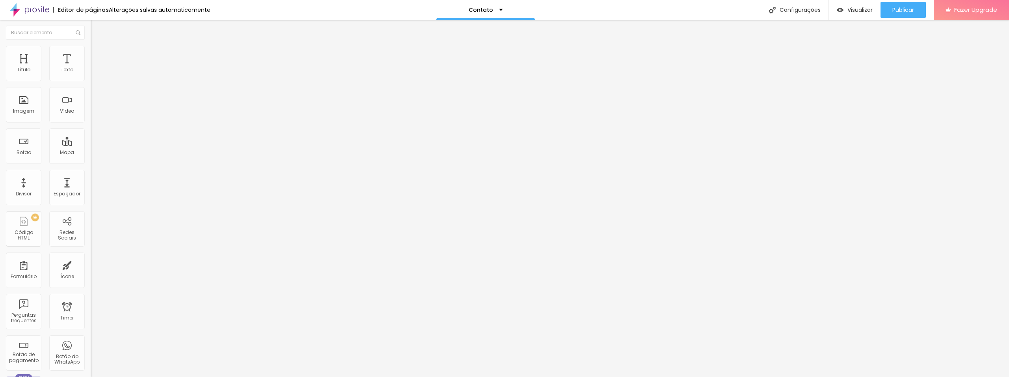
type input "28"
type input "30"
type input "31"
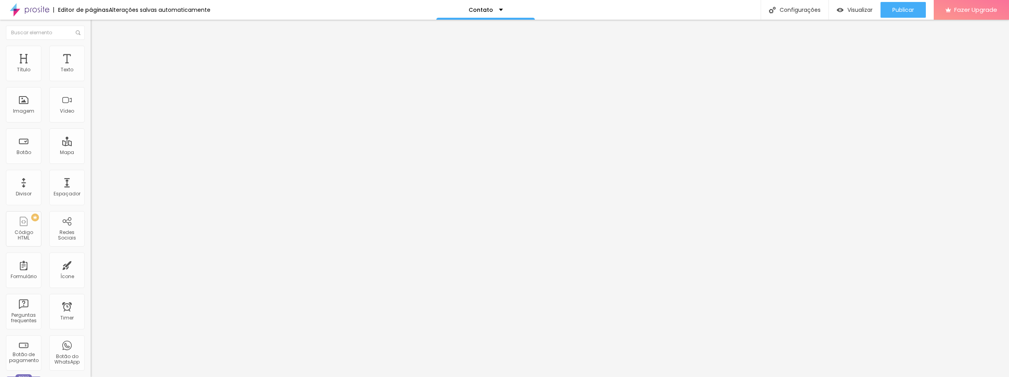
type input "31"
type input "32"
type input "33"
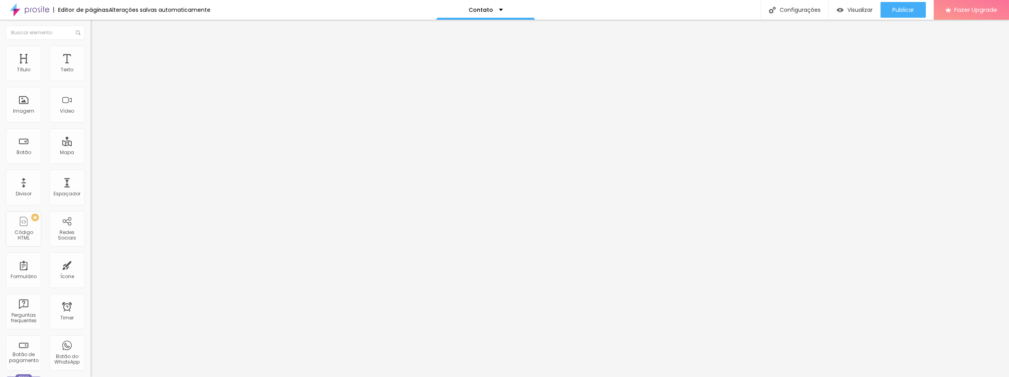
type input "34"
type input "35"
type input "36"
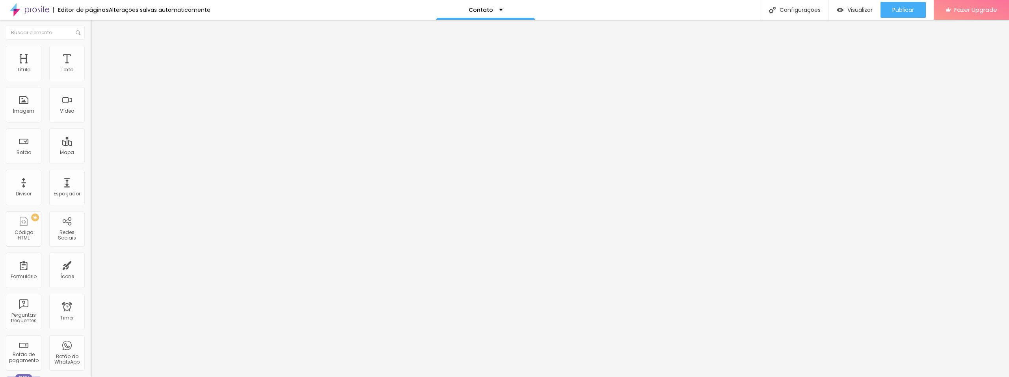
type input "36"
type input "37"
type input "38"
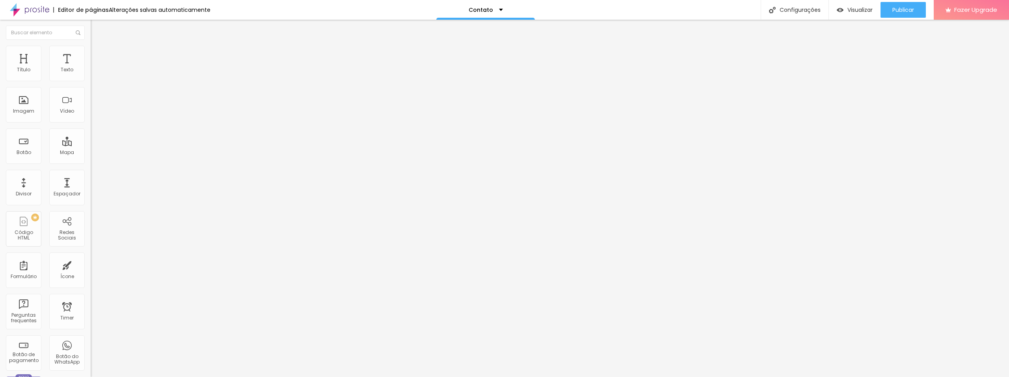
type input "40"
type input "37"
type input "35"
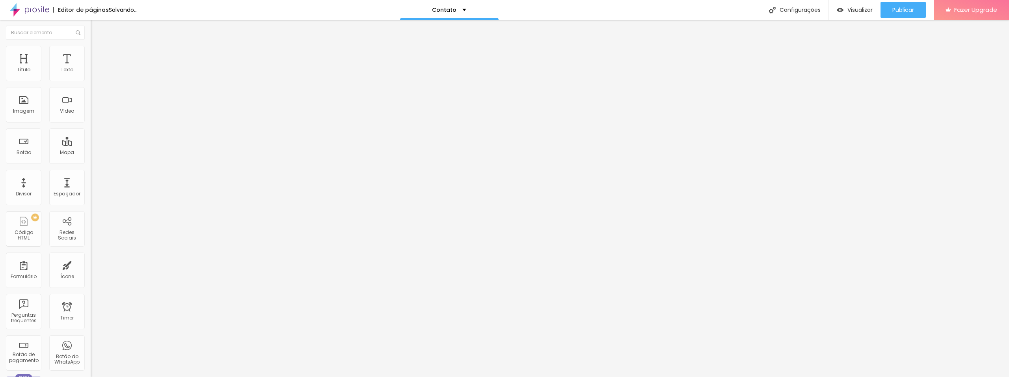
type input "35"
type input "33"
type input "32"
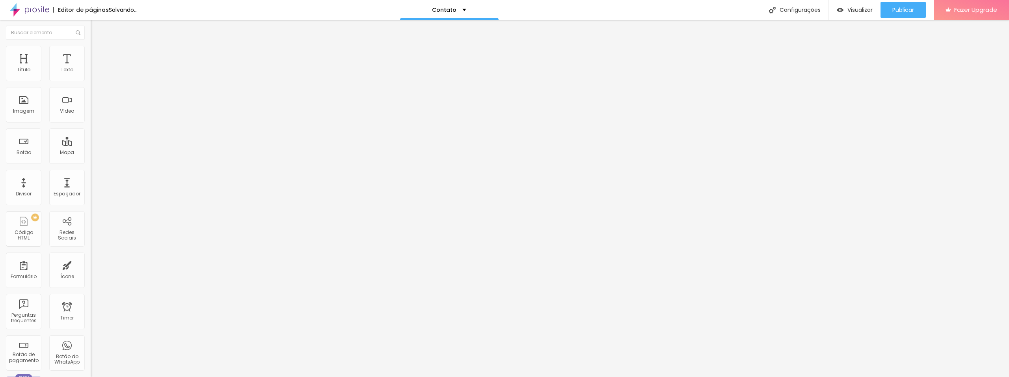
type input "31"
type input "30"
type input "29"
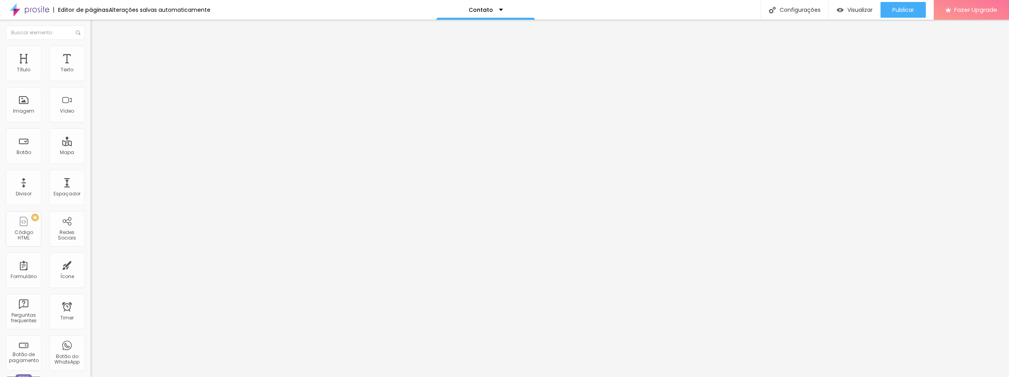
type input "29"
type input "28"
type input "27"
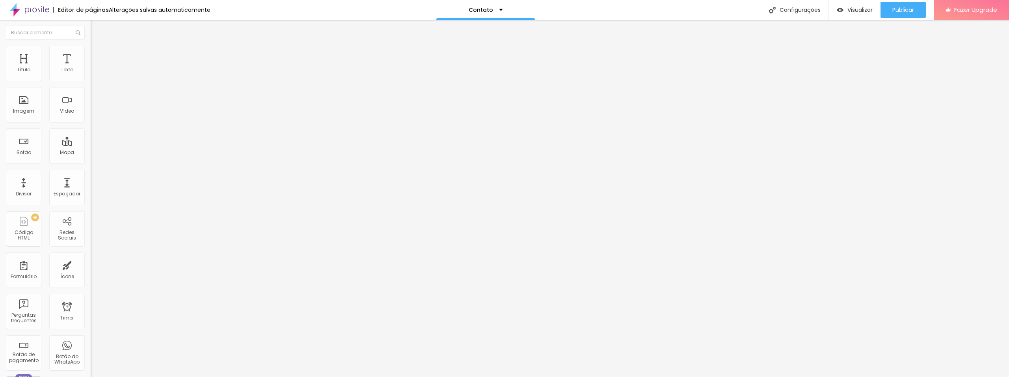
type input "26"
type input "25"
drag, startPoint x: 9, startPoint y: 84, endPoint x: 40, endPoint y: 93, distance: 31.8
type input "25"
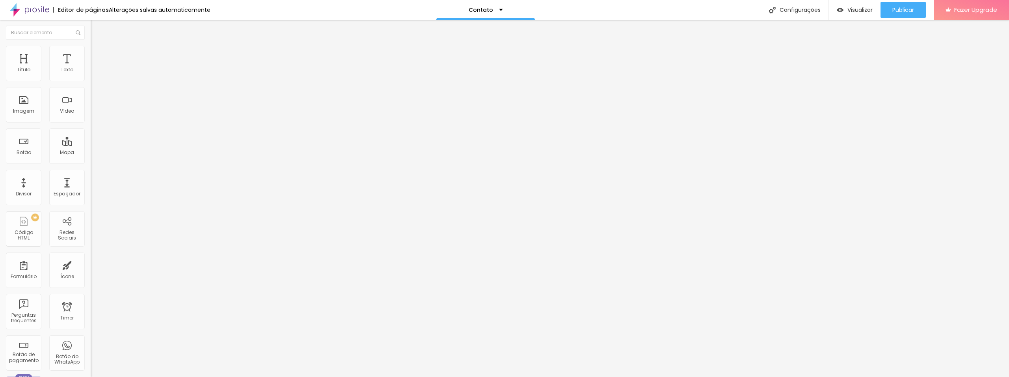
click at [91, 81] on input "range" at bounding box center [116, 78] width 51 height 6
type input "6"
type input "7"
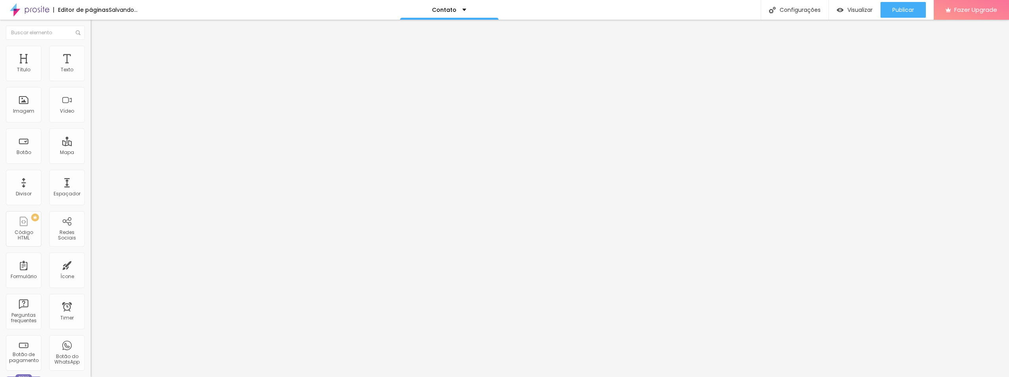
type input "8"
type input "9"
type input "10"
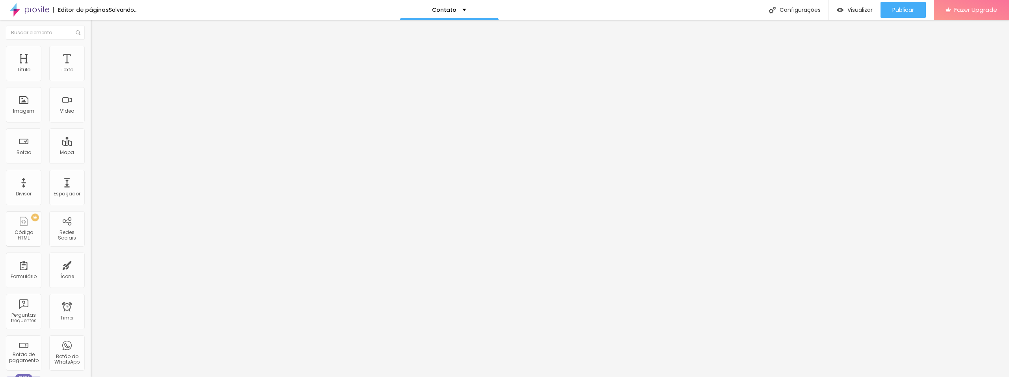
type input "10"
type input "11"
type input "12"
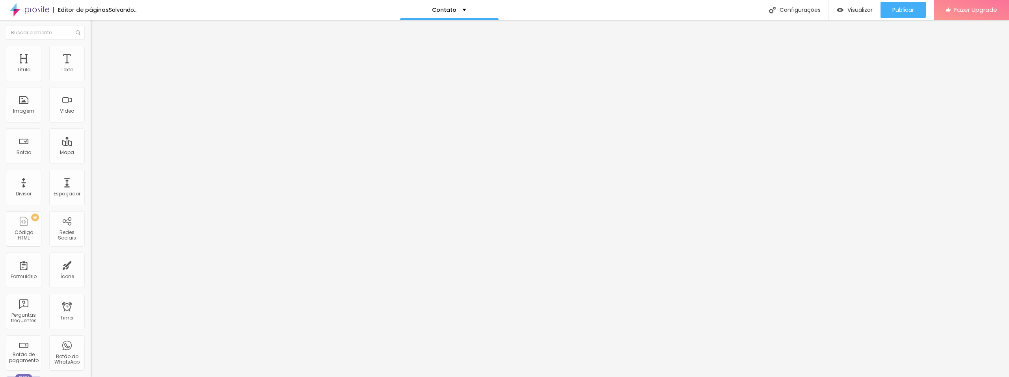
type input "13"
type input "14"
type input "15"
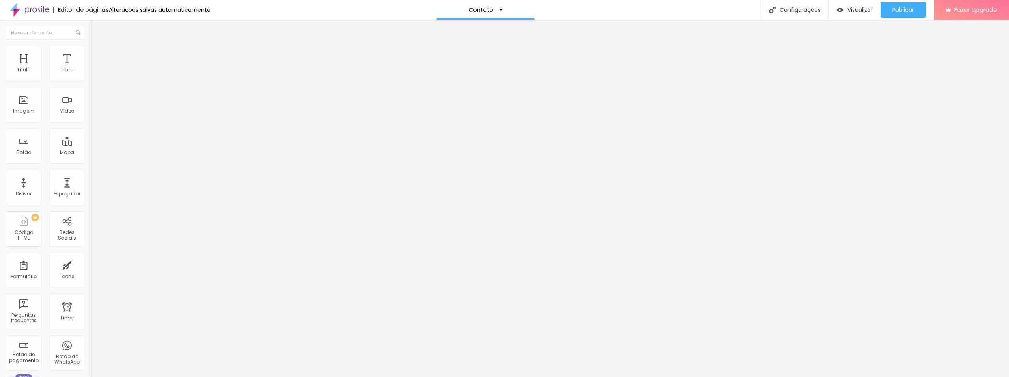
type input "15"
drag, startPoint x: 8, startPoint y: 107, endPoint x: 2, endPoint y: 109, distance: 7.0
click at [91, 101] on input "range" at bounding box center [116, 98] width 51 height 6
click at [91, 121] on input "range" at bounding box center [116, 118] width 51 height 6
drag, startPoint x: 29, startPoint y: 151, endPoint x: 34, endPoint y: 156, distance: 6.7
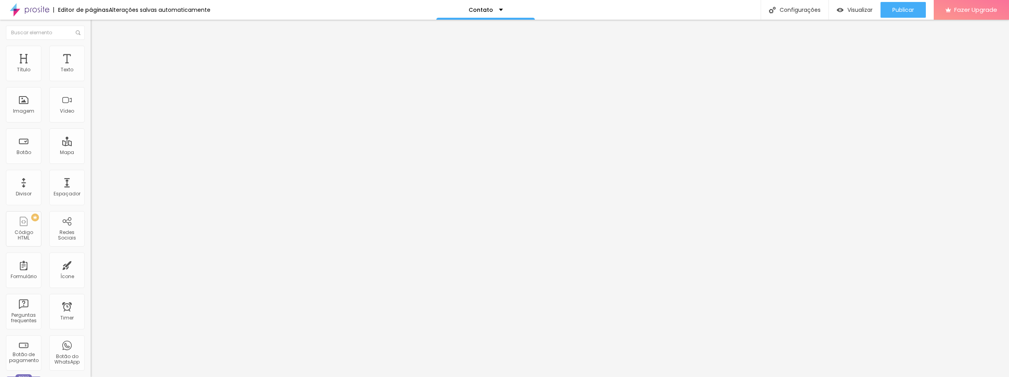
click at [91, 141] on input "range" at bounding box center [116, 138] width 51 height 6
drag, startPoint x: 39, startPoint y: 86, endPoint x: 27, endPoint y: 88, distance: 12.8
click at [91, 81] on input "range" at bounding box center [116, 78] width 51 height 6
click at [98, 56] on span "Avançado" at bounding box center [111, 59] width 26 height 7
click at [98, 47] on span "Conteúdo" at bounding box center [110, 43] width 24 height 7
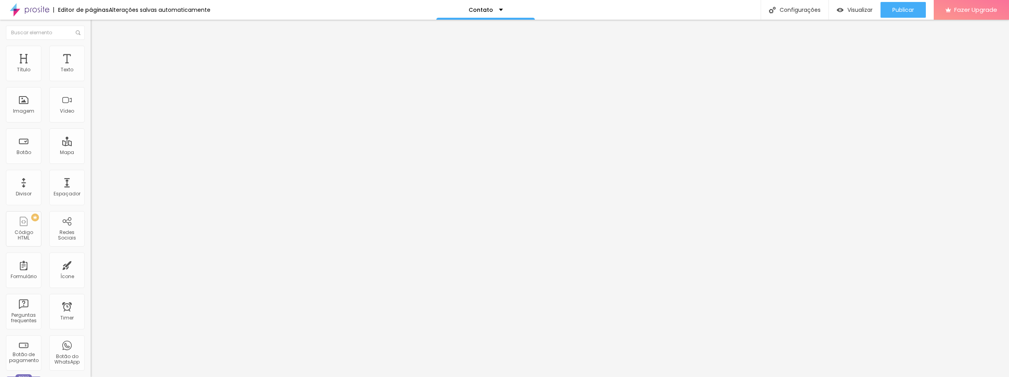
click at [91, 159] on div "WhatsApp" at bounding box center [136, 161] width 91 height 5
click at [95, 172] on div "WhatsApp" at bounding box center [136, 216] width 82 height 88
click at [91, 235] on div "Editar Redes Sociais Conteúdo Estilo Avançado WhatsApp Rede social WhatsApp End…" at bounding box center [136, 199] width 91 height 358
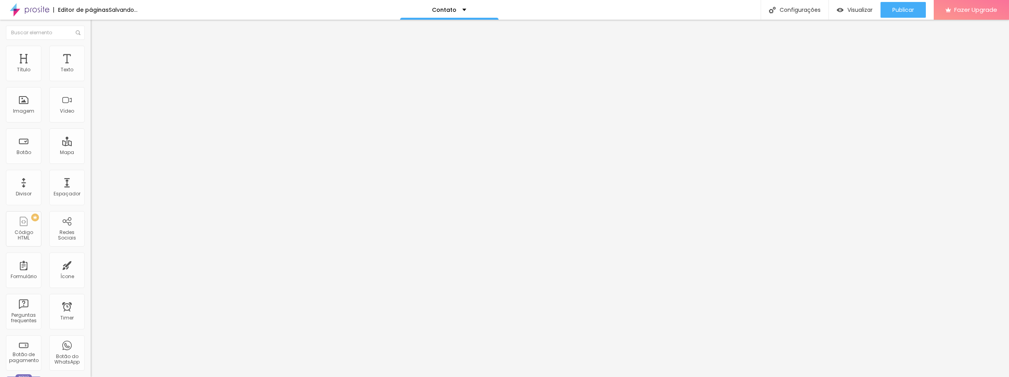
click at [91, 159] on div "WhatsApp" at bounding box center [136, 161] width 91 height 5
click at [91, 169] on div "WhatsApp" at bounding box center [136, 216] width 91 height 95
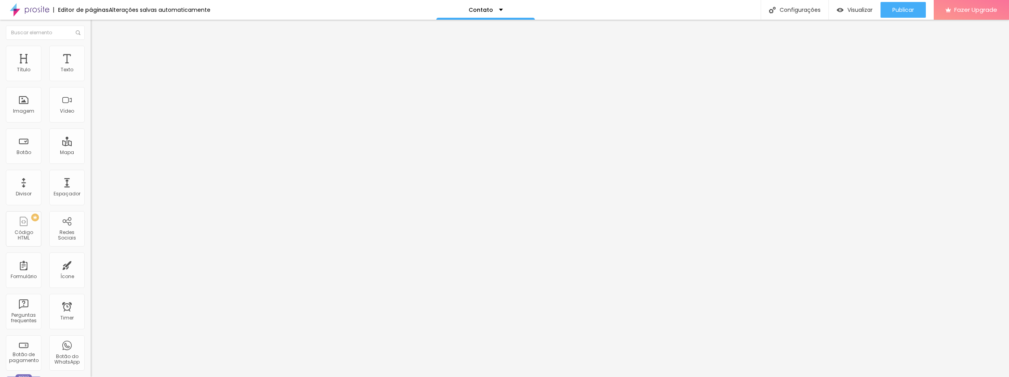
click at [95, 172] on div "Twitter" at bounding box center [136, 216] width 82 height 88
drag, startPoint x: 76, startPoint y: 127, endPoint x: 0, endPoint y: 130, distance: 76.1
paste input "https://br.pinterest.com/josejrdesigner1/"
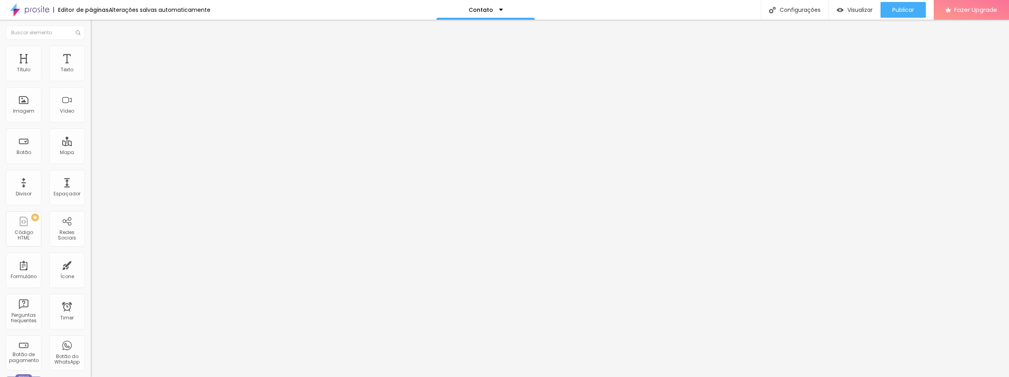
scroll to position [0, 34]
click at [91, 236] on div "Editar Redes Sociais Conteúdo Estilo Avançado Pinterest Rede social Pinterest E…" at bounding box center [136, 199] width 91 height 358
click at [97, 26] on img "button" at bounding box center [100, 29] width 6 height 6
click at [491, 12] on div "Contato" at bounding box center [486, 10] width 34 height 6
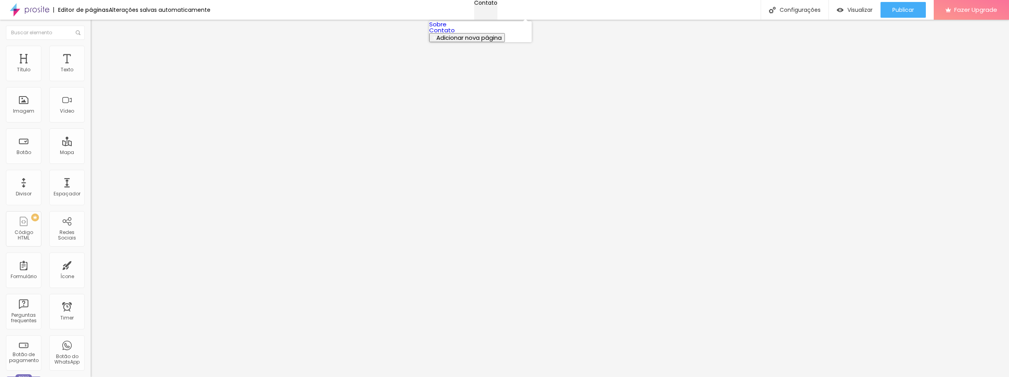
click at [491, 6] on div "Contato" at bounding box center [485, 3] width 23 height 6
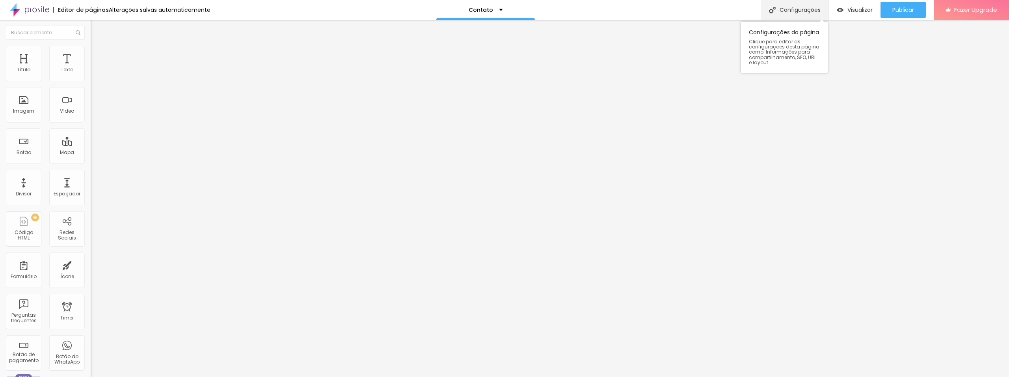
click at [806, 10] on div "Configurações" at bounding box center [795, 10] width 68 height 20
click at [894, 10] on span "Publicar" at bounding box center [903, 10] width 22 height 6
click at [91, 68] on span "Trocar imagem" at bounding box center [112, 64] width 43 height 7
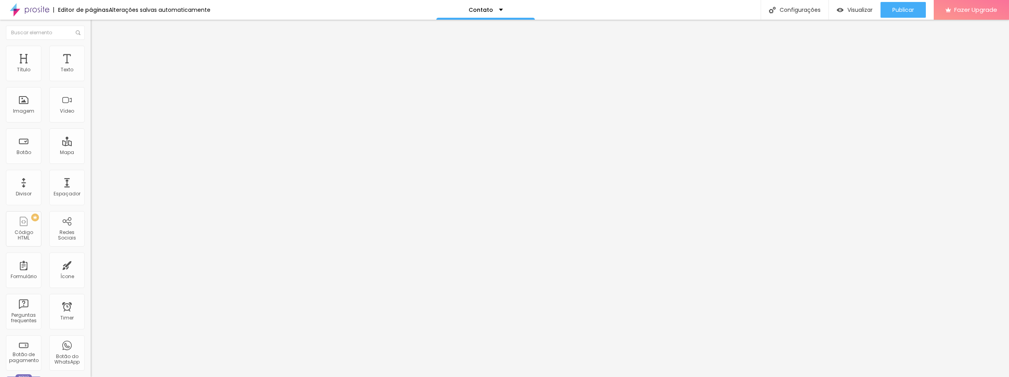
click at [91, 68] on span "Trocar imagem" at bounding box center [112, 64] width 43 height 7
click at [91, 52] on li "Estilo" at bounding box center [136, 50] width 91 height 8
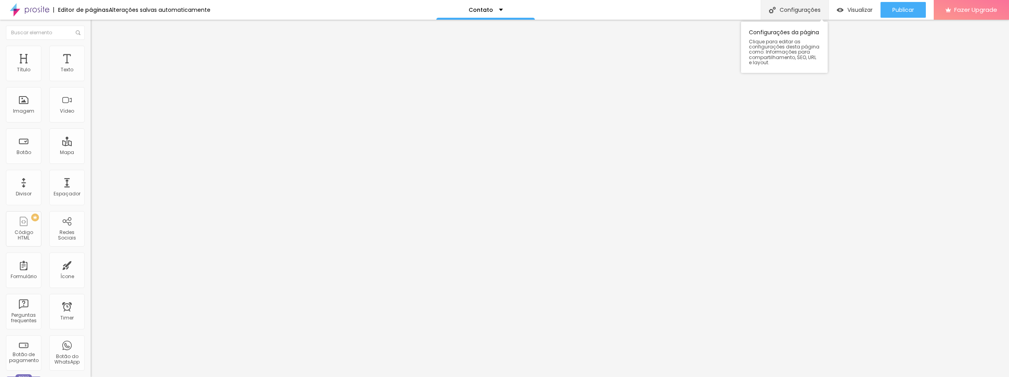
click at [786, 5] on div "Configurações" at bounding box center [795, 10] width 68 height 20
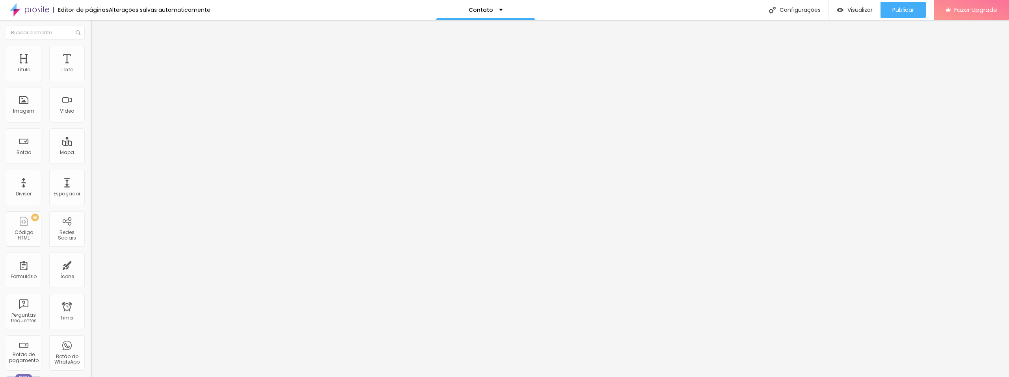
scroll to position [4, 0]
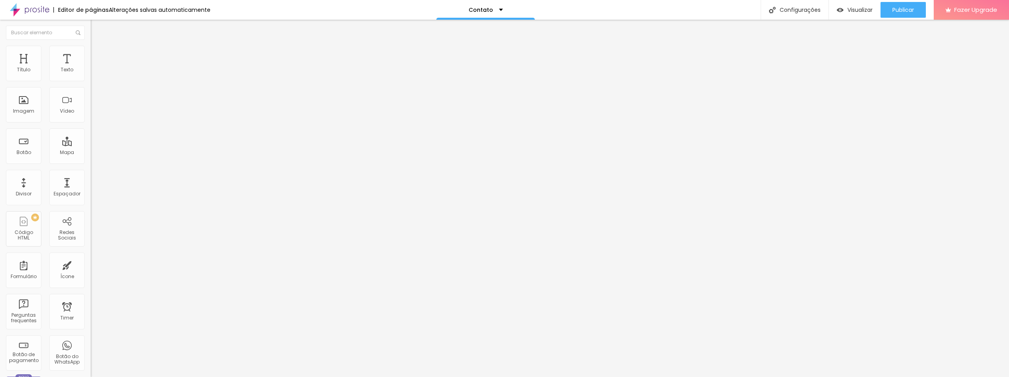
click at [98, 47] on span "Conteúdo" at bounding box center [110, 43] width 24 height 7
click at [91, 68] on span "Trocar imagem" at bounding box center [112, 64] width 43 height 7
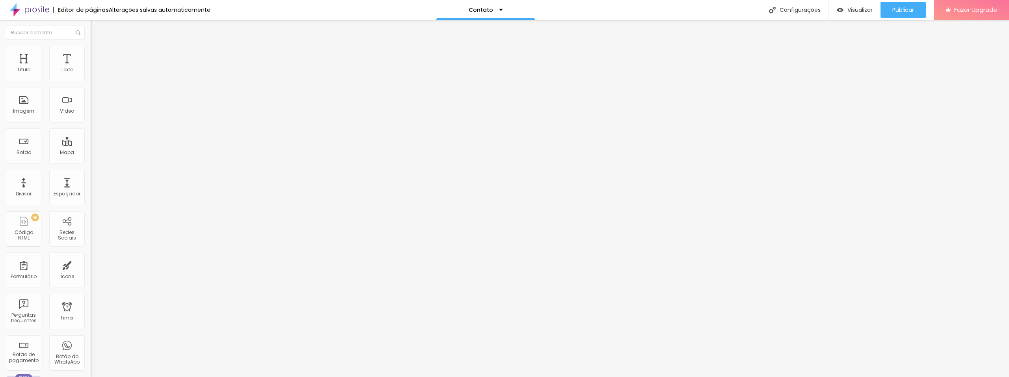
click at [97, 28] on img "button" at bounding box center [100, 29] width 6 height 6
click at [479, 7] on p "Contato" at bounding box center [481, 10] width 24 height 6
click at [447, 28] on link "Sobre" at bounding box center [437, 24] width 17 height 8
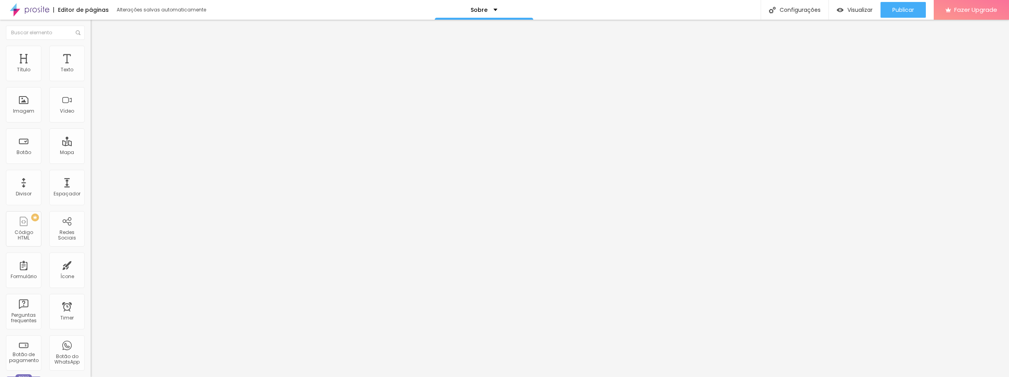
click at [91, 46] on li "Estilo" at bounding box center [136, 50] width 91 height 8
click at [91, 54] on img at bounding box center [94, 57] width 7 height 7
click at [91, 52] on li "Estilo" at bounding box center [136, 50] width 91 height 8
click at [98, 47] on span "Conteúdo" at bounding box center [110, 43] width 24 height 7
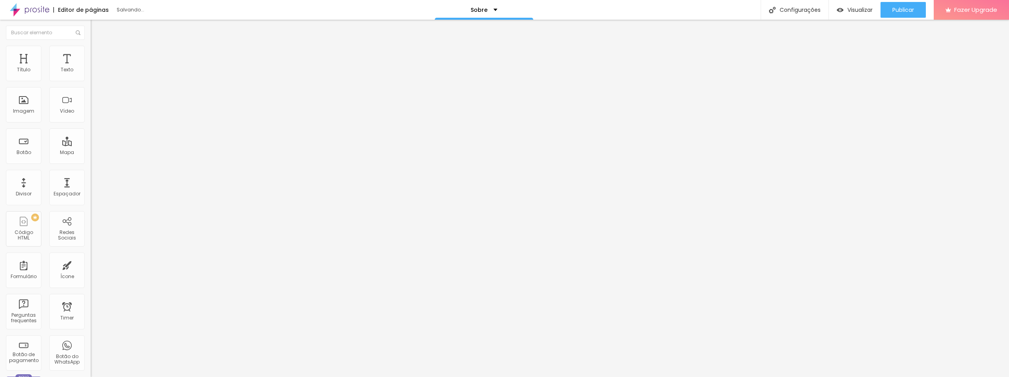
click at [91, 257] on div "Editar Redes Sociais Conteúdo Estilo Avançado WhatsApp Rede social WhatsApp End…" at bounding box center [136, 199] width 91 height 358
click at [97, 28] on img "button" at bounding box center [100, 29] width 6 height 6
click at [904, 9] on span "Publicar" at bounding box center [903, 10] width 22 height 6
click at [783, 11] on div "Configurações" at bounding box center [795, 10] width 68 height 20
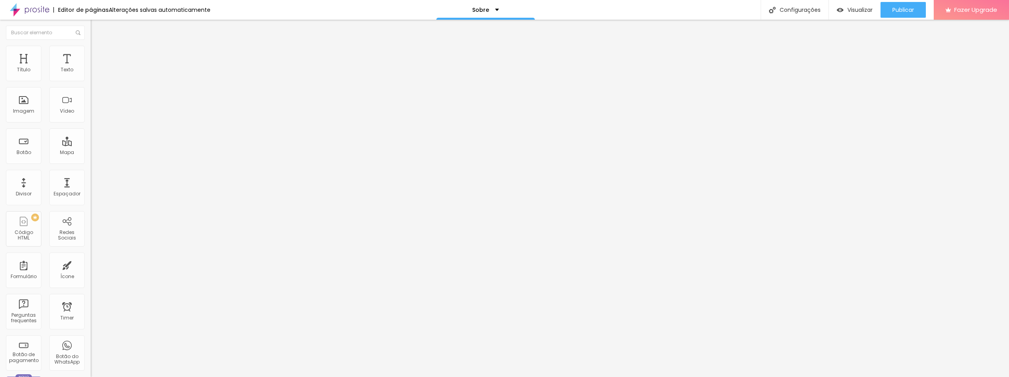
click at [848, 13] on span "Visualizar" at bounding box center [860, 10] width 25 height 6
